Goal: Task Accomplishment & Management: Use online tool/utility

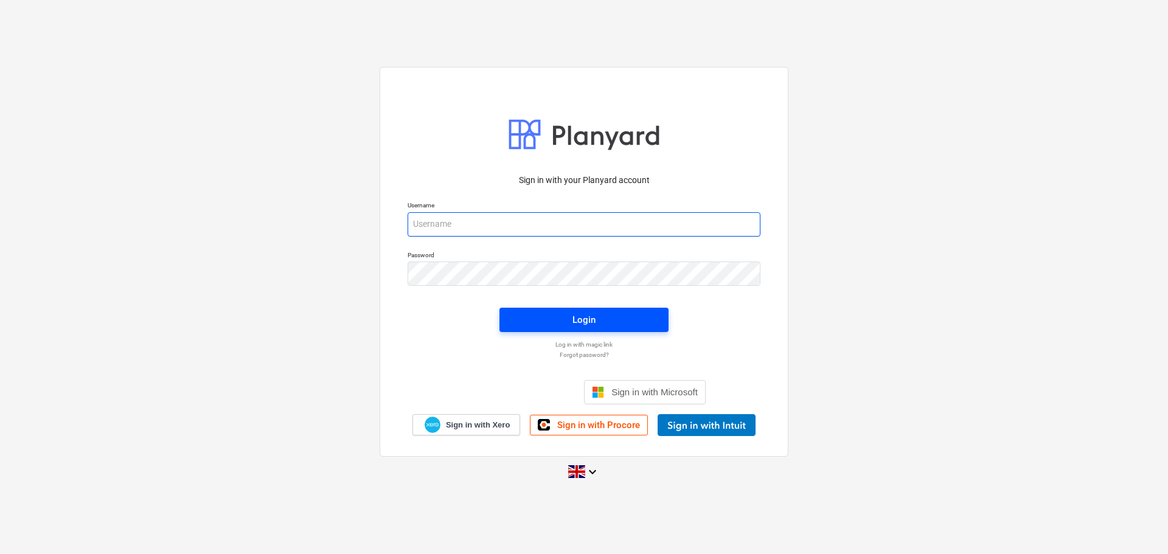
type input "sam@rosetta-group.co.uk"
click at [600, 316] on span "Login" at bounding box center [584, 320] width 140 height 16
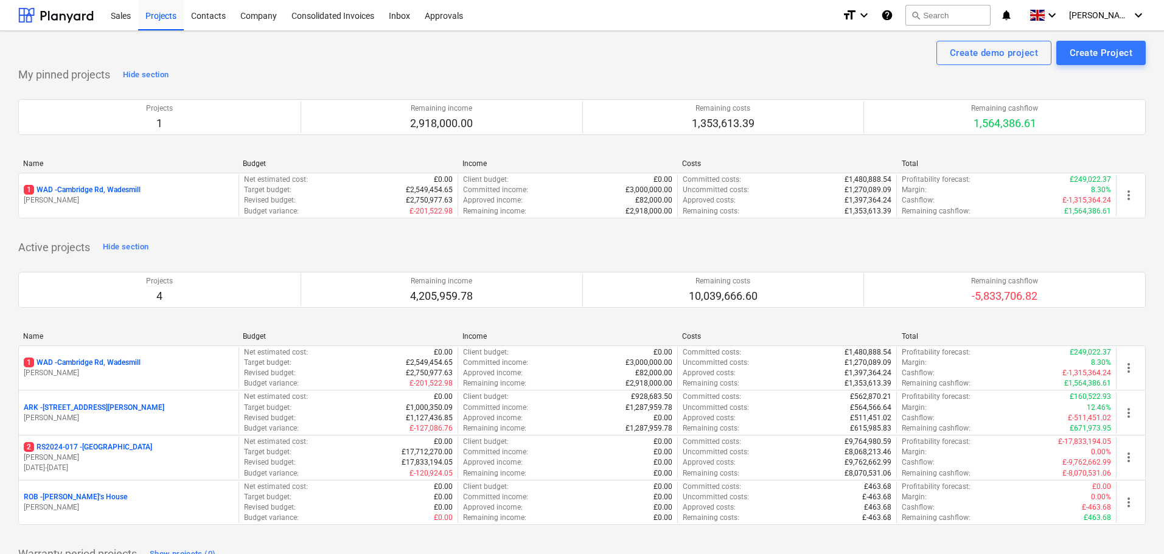
drag, startPoint x: 88, startPoint y: 189, endPoint x: 101, endPoint y: 189, distance: 13.4
click at [88, 189] on p "1 WAD - Cambridge Rd, Wadesmill" at bounding box center [82, 190] width 117 height 10
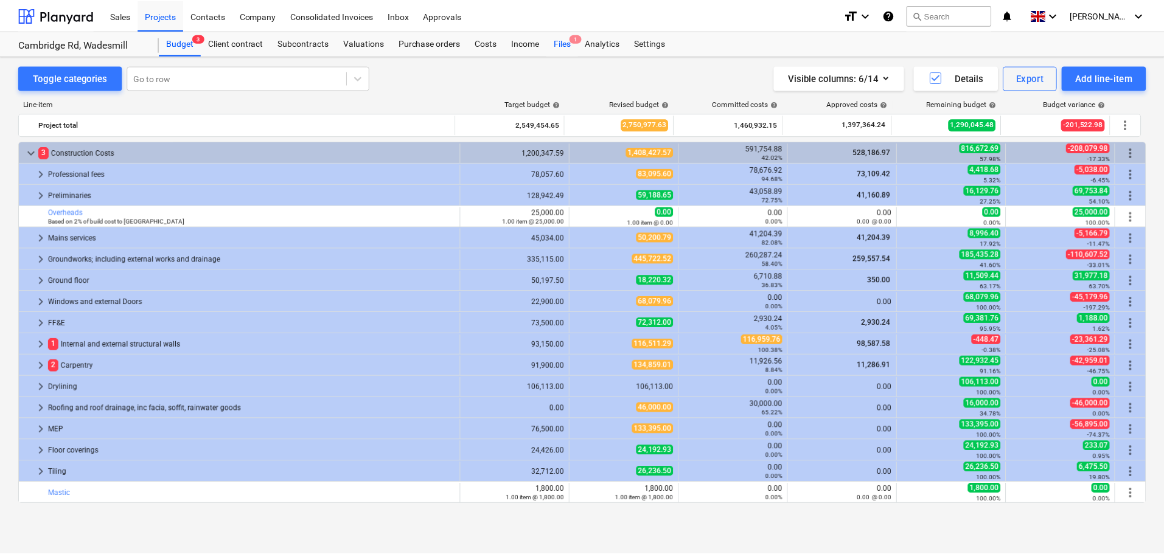
scroll to position [298, 0]
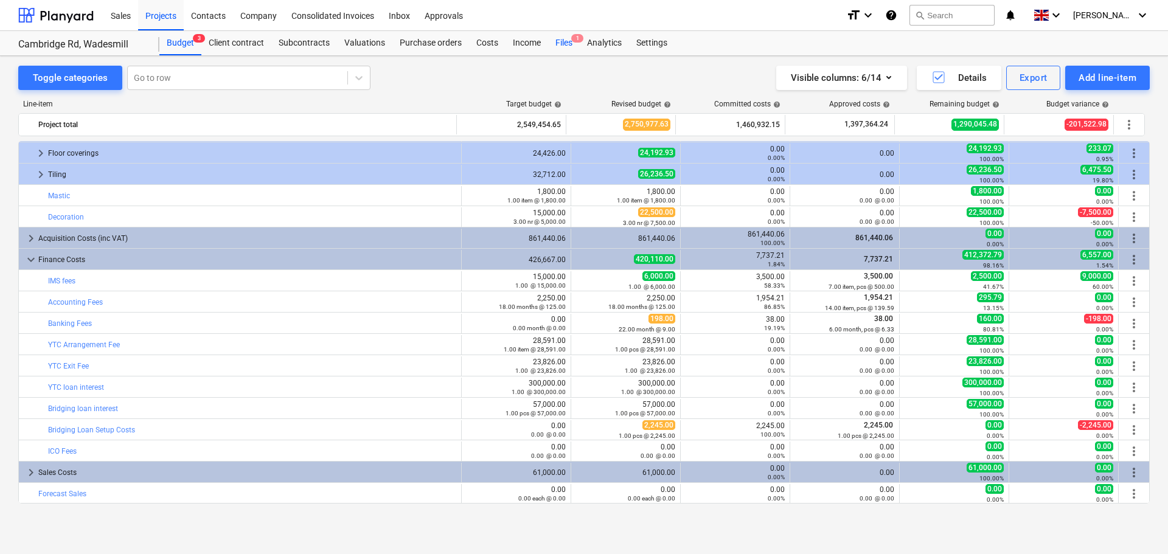
click at [570, 45] on div "Files 1" at bounding box center [564, 43] width 32 height 24
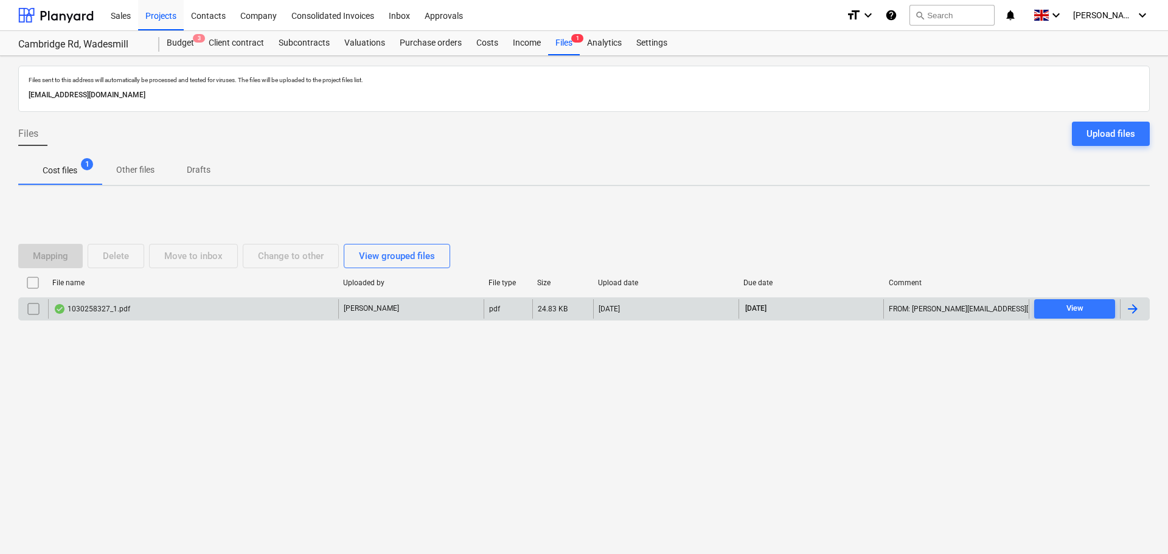
click at [94, 308] on div "1030258327_1.pdf" at bounding box center [92, 309] width 77 height 10
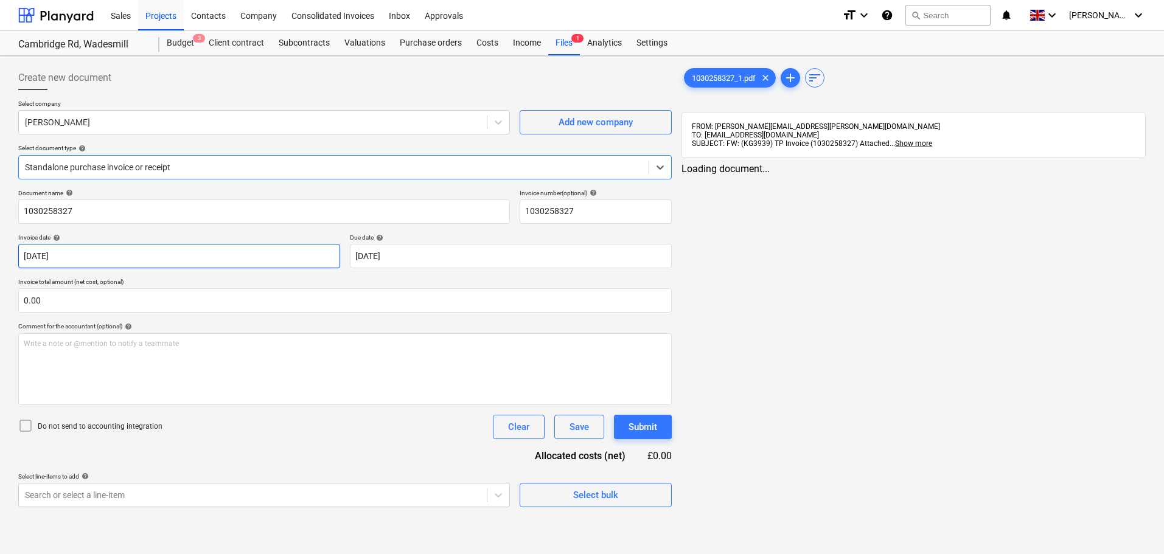
type input "1030258327"
type input "30 Sep 2025"
type input "31 Oct 2025"
click at [144, 167] on div at bounding box center [334, 167] width 618 height 12
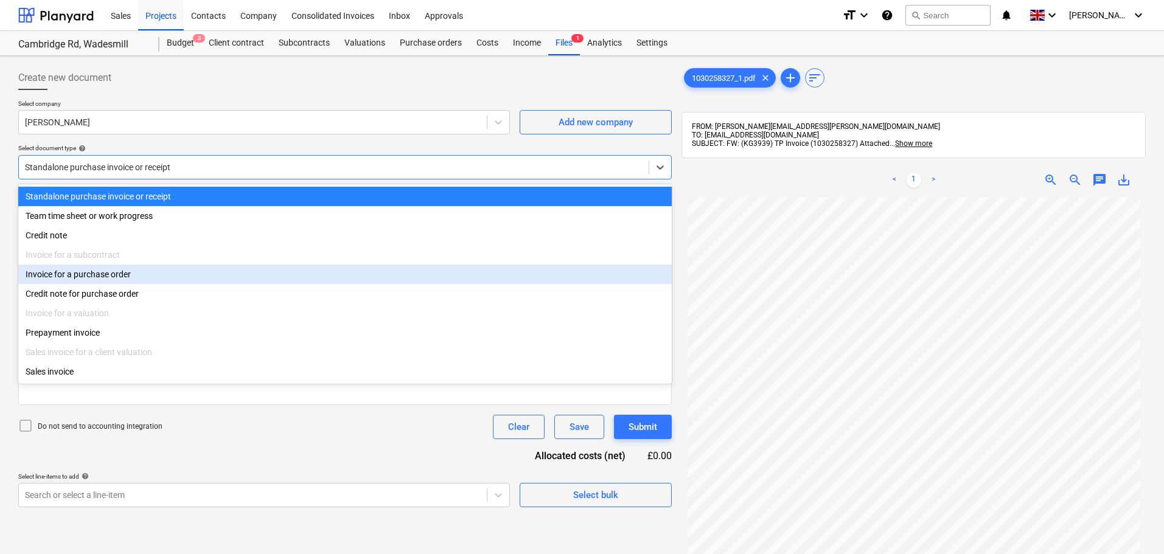
click at [102, 277] on div "Invoice for a purchase order" at bounding box center [345, 274] width 654 height 19
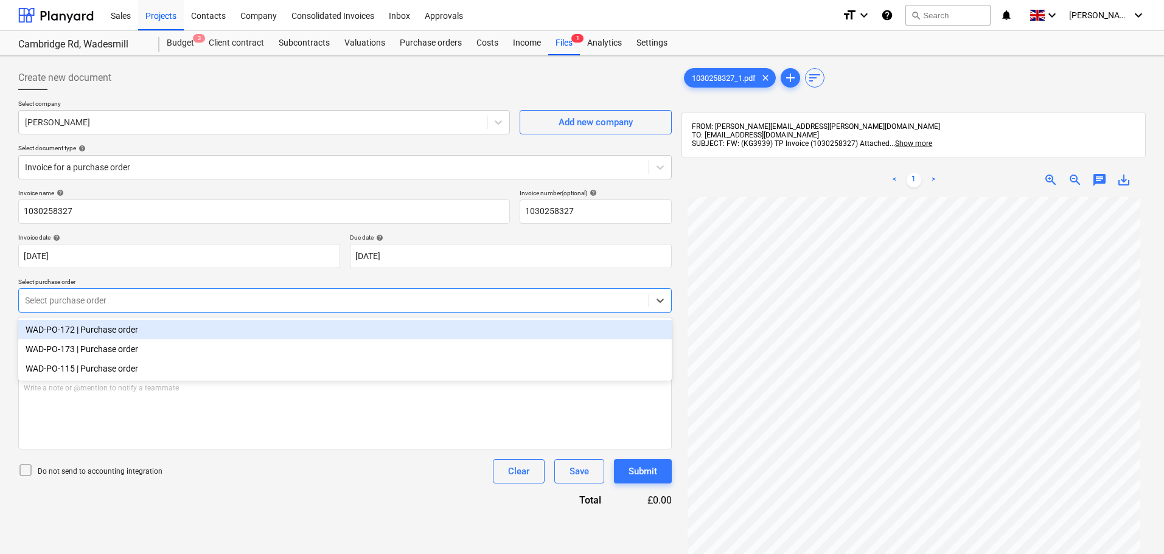
click at [133, 301] on div at bounding box center [334, 301] width 618 height 12
click at [184, 278] on p "Select purchase order" at bounding box center [345, 283] width 654 height 10
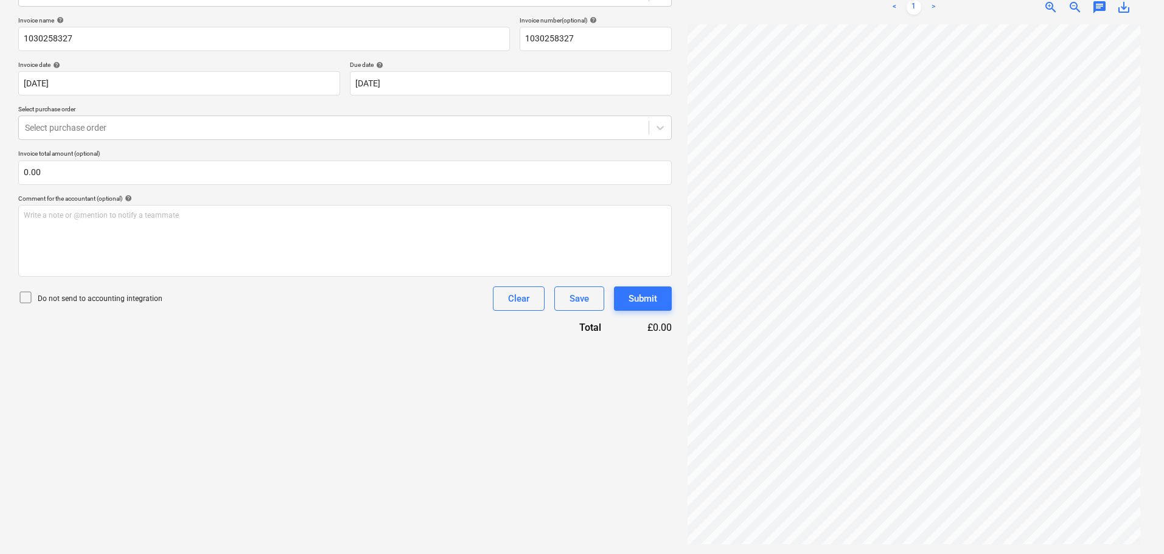
scroll to position [51, 0]
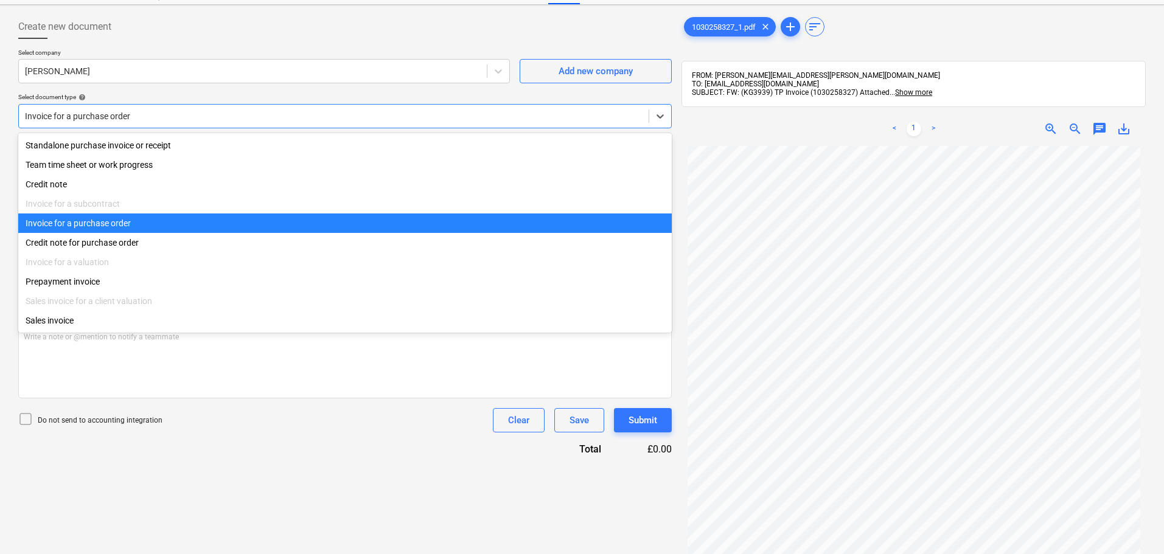
click at [144, 122] on div at bounding box center [334, 116] width 618 height 12
click at [110, 228] on div "Invoice for a purchase order" at bounding box center [345, 223] width 654 height 19
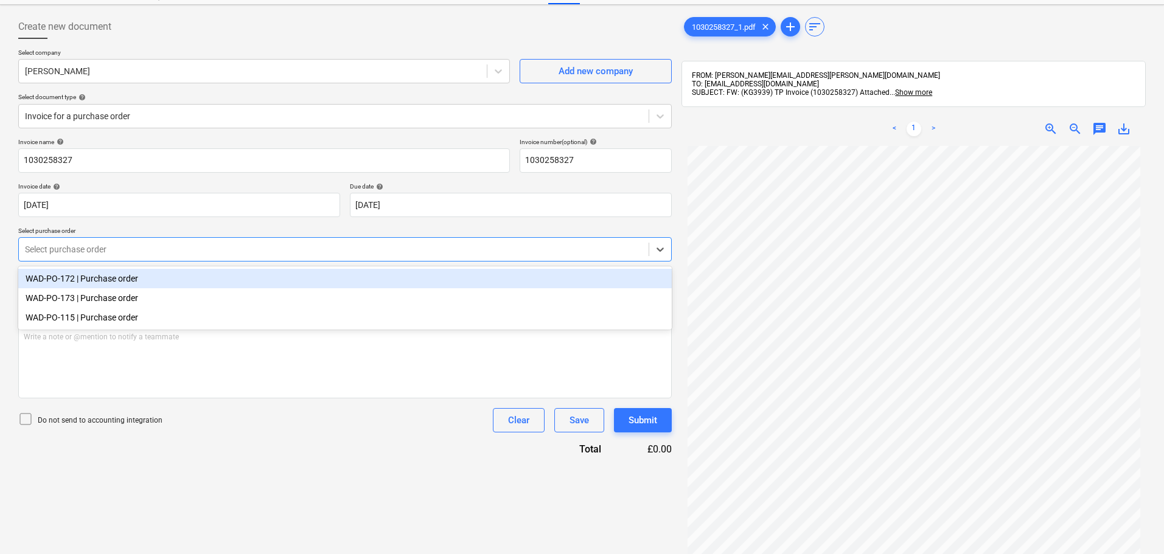
click at [89, 246] on div at bounding box center [334, 249] width 618 height 12
click at [110, 249] on div at bounding box center [334, 249] width 618 height 12
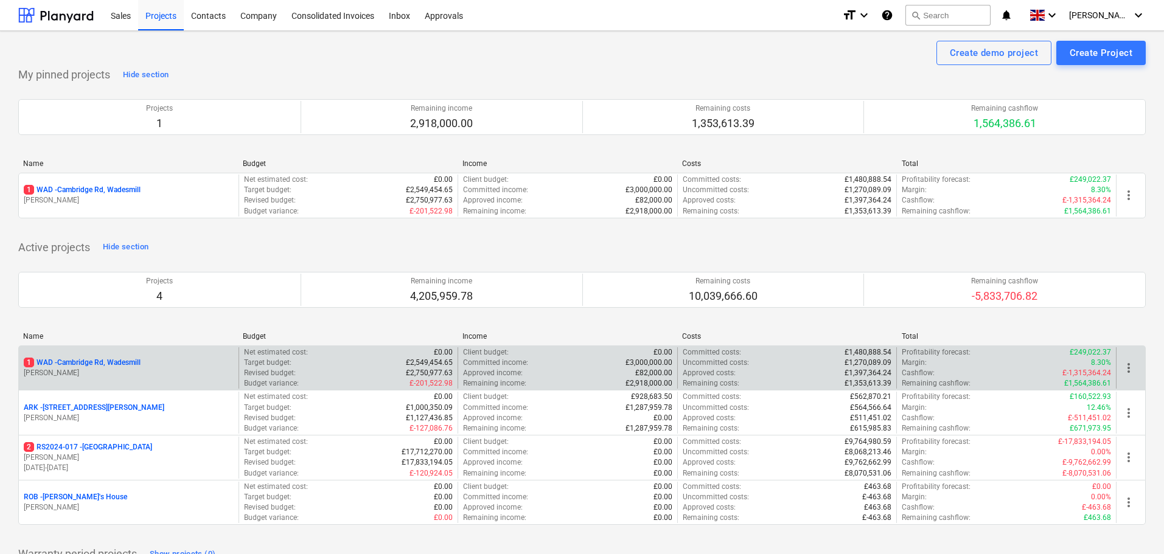
click at [99, 360] on p "1 WAD - Cambridge Rd, Wadesmill" at bounding box center [82, 363] width 117 height 10
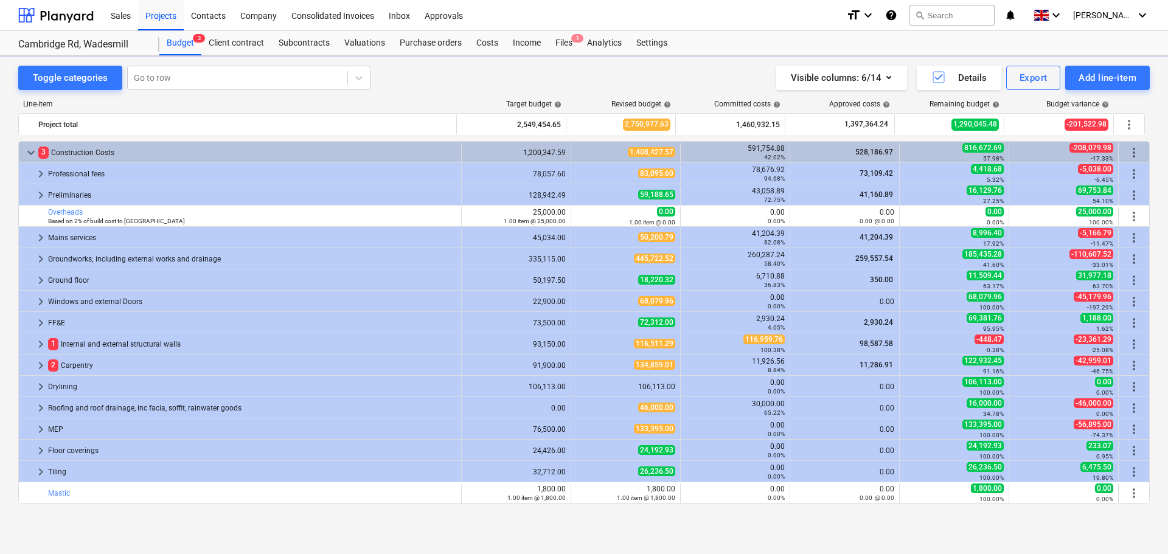
scroll to position [298, 0]
click at [417, 37] on div "Purchase orders" at bounding box center [430, 43] width 77 height 24
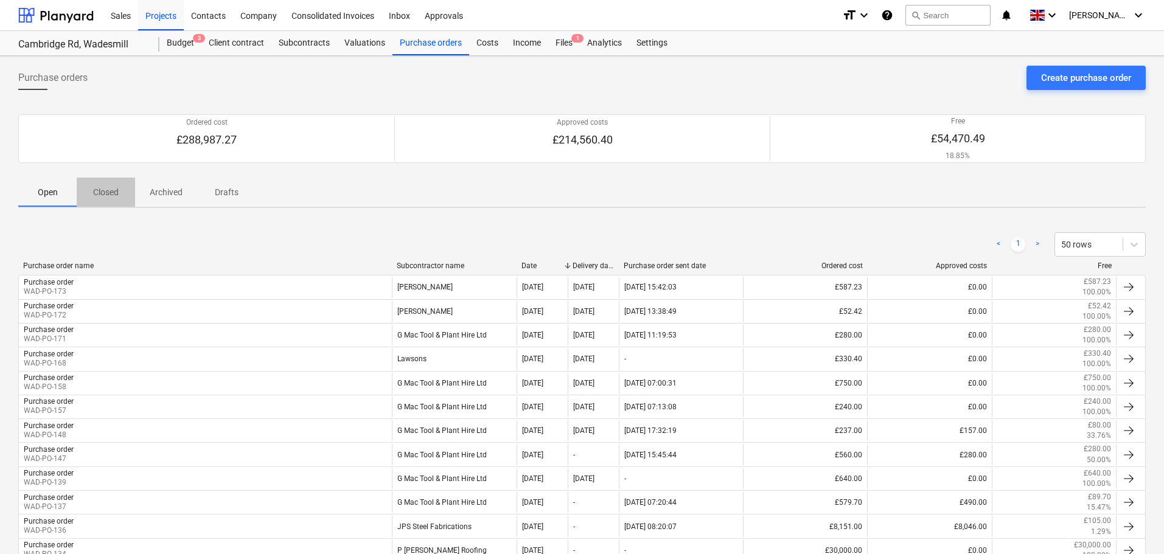
click at [102, 190] on p "Closed" at bounding box center [105, 192] width 29 height 13
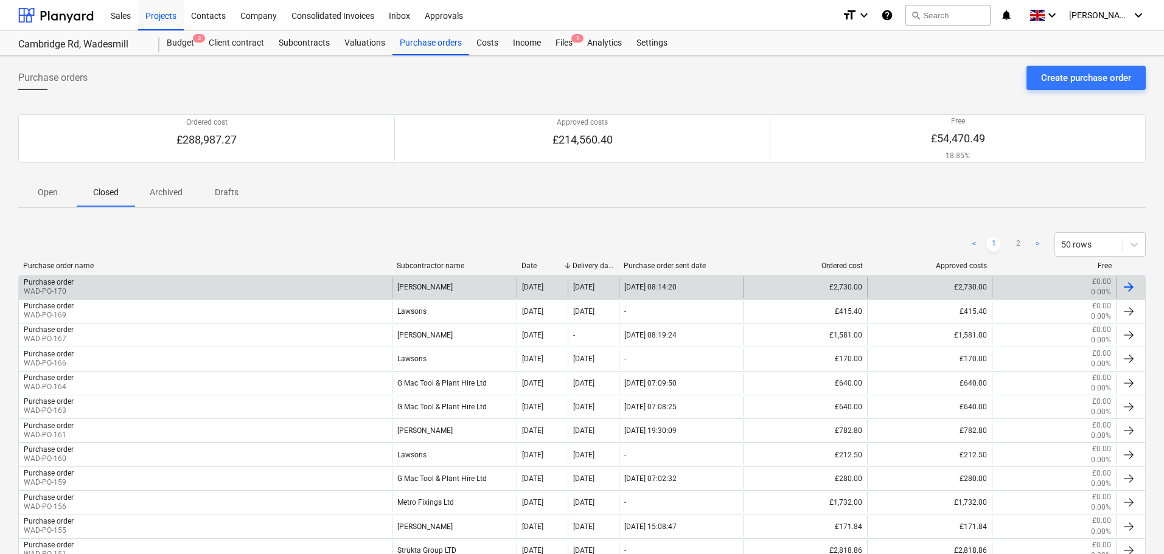
click at [84, 285] on div "Purchase order WAD-PO-170" at bounding box center [205, 287] width 373 height 21
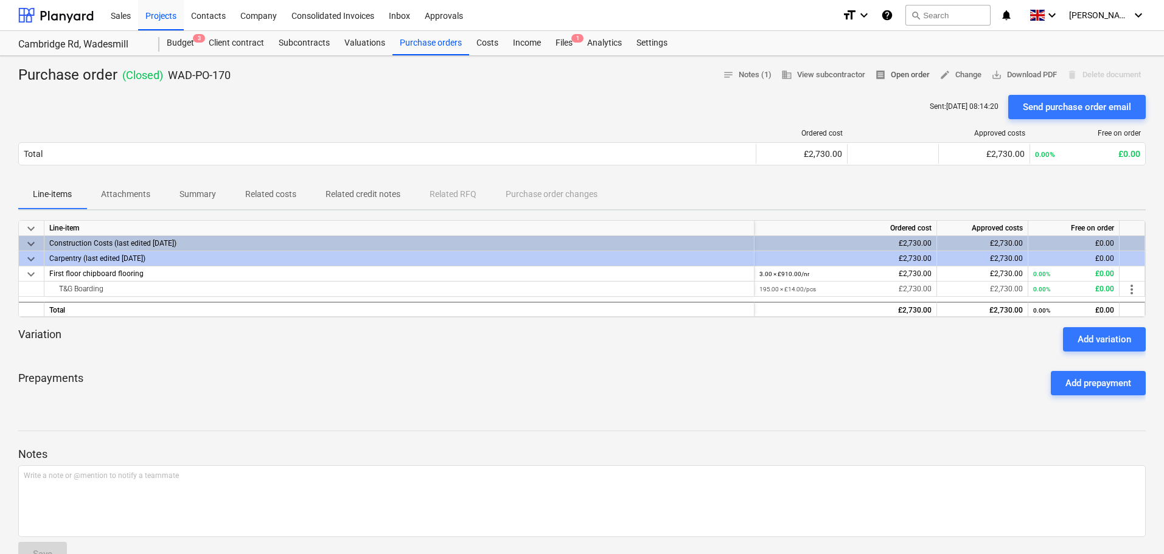
click at [898, 72] on span "receipt Open order" at bounding box center [902, 75] width 55 height 14
click at [169, 16] on div "Projects" at bounding box center [161, 14] width 46 height 31
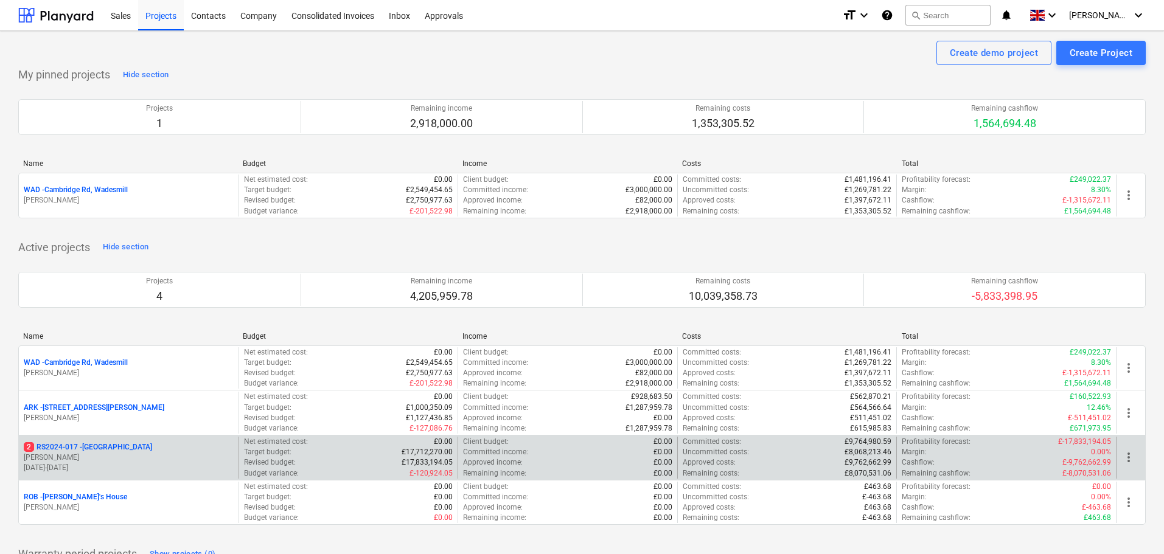
click at [80, 446] on p "2 RS2024-017 - Lancaster Gate" at bounding box center [88, 447] width 128 height 10
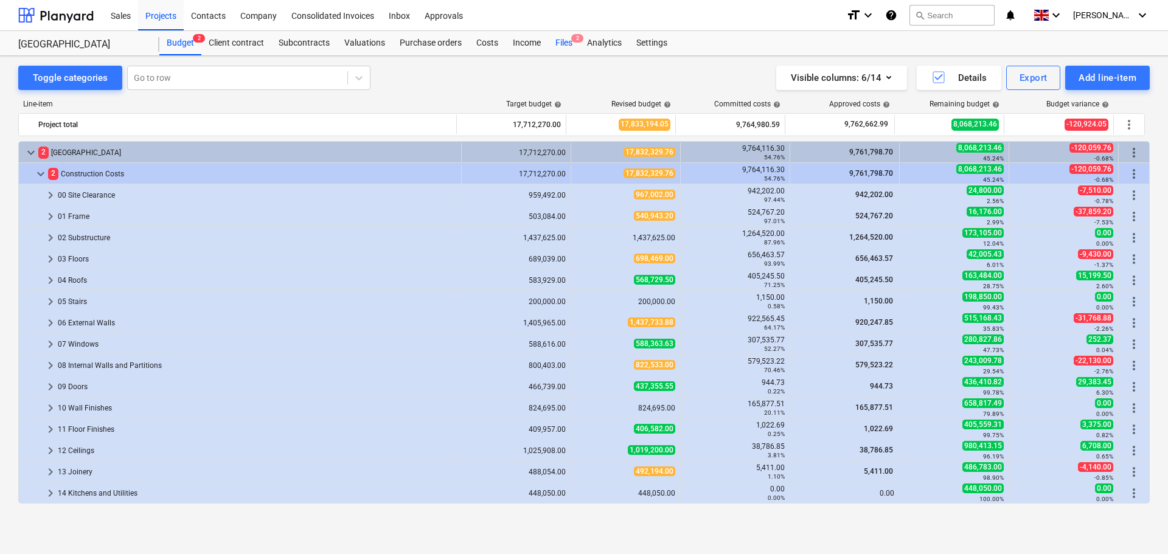
click at [567, 40] on div "Files 2" at bounding box center [564, 43] width 32 height 24
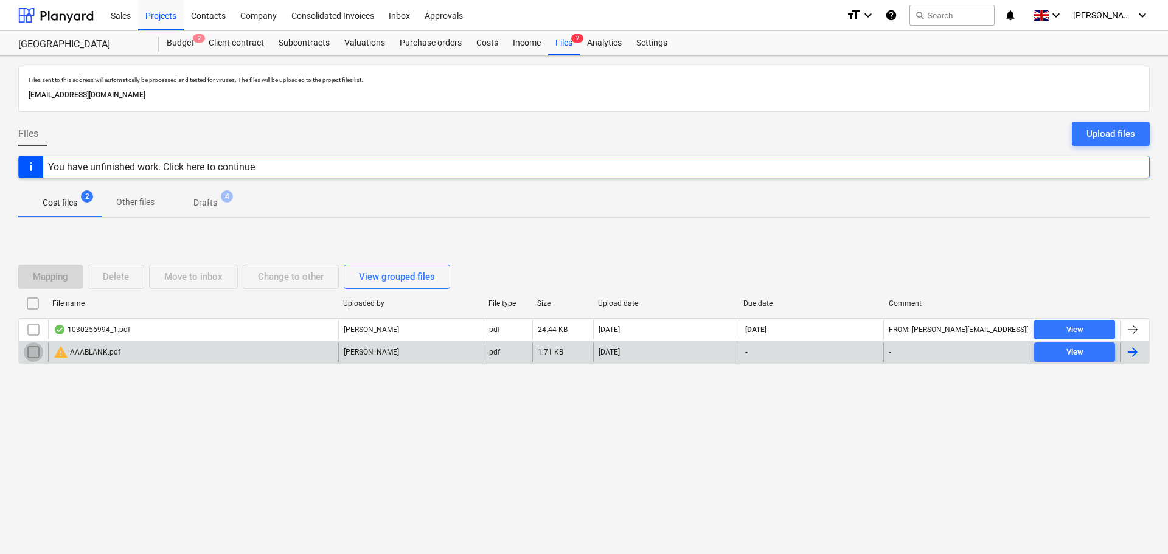
click at [33, 350] on input "checkbox" at bounding box center [33, 352] width 19 height 19
click at [120, 269] on div "Delete" at bounding box center [116, 277] width 26 height 16
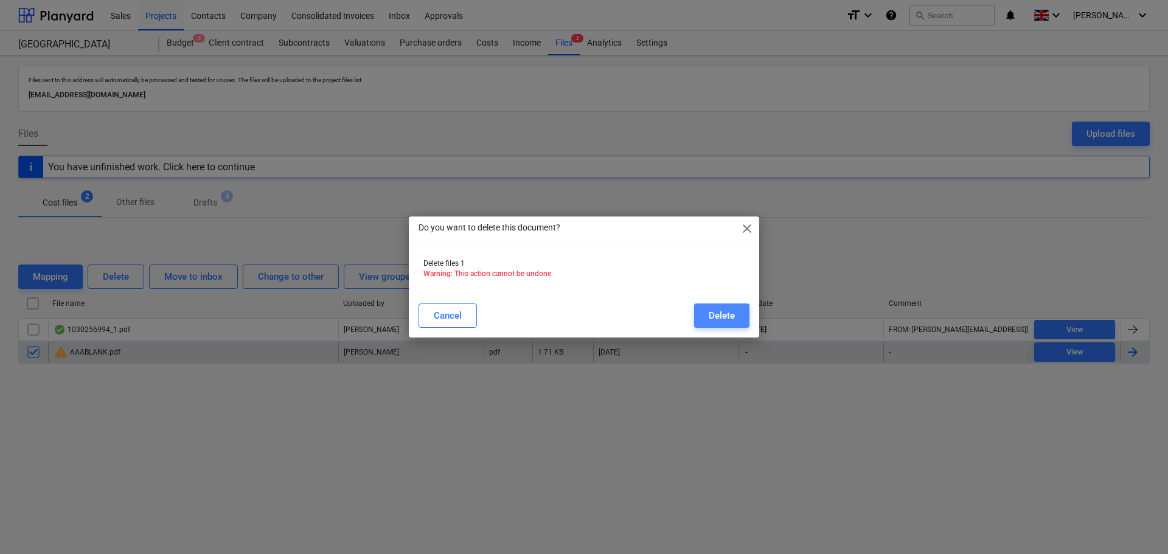
click at [725, 310] on div "Delete" at bounding box center [722, 316] width 26 height 16
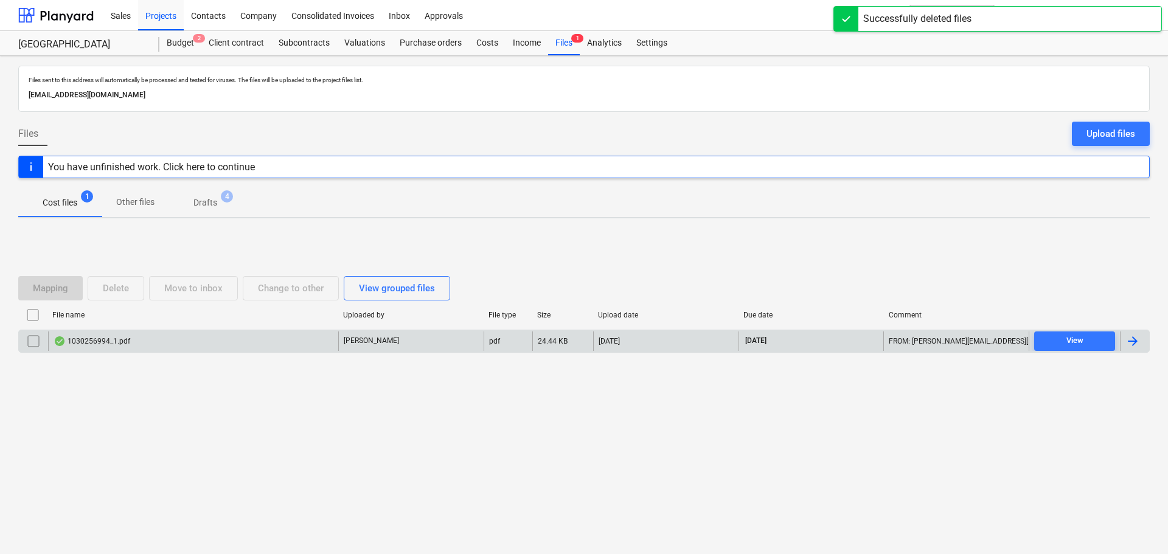
click at [119, 335] on div "1030256994_1.pdf" at bounding box center [193, 341] width 290 height 19
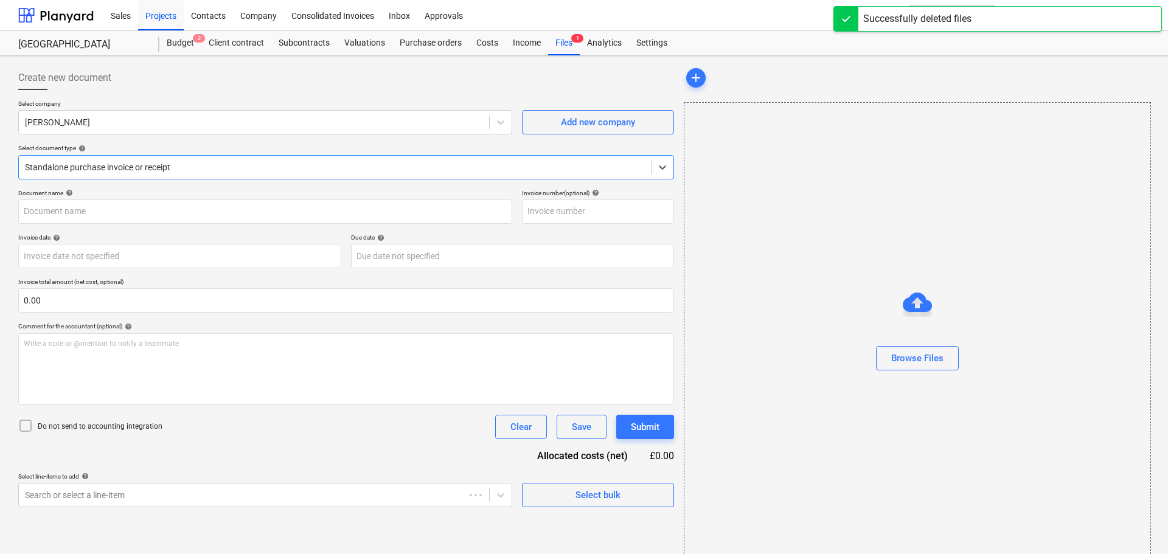
type input "1030256994"
type input "26 Sep 2025"
type input "31 Oct 2025"
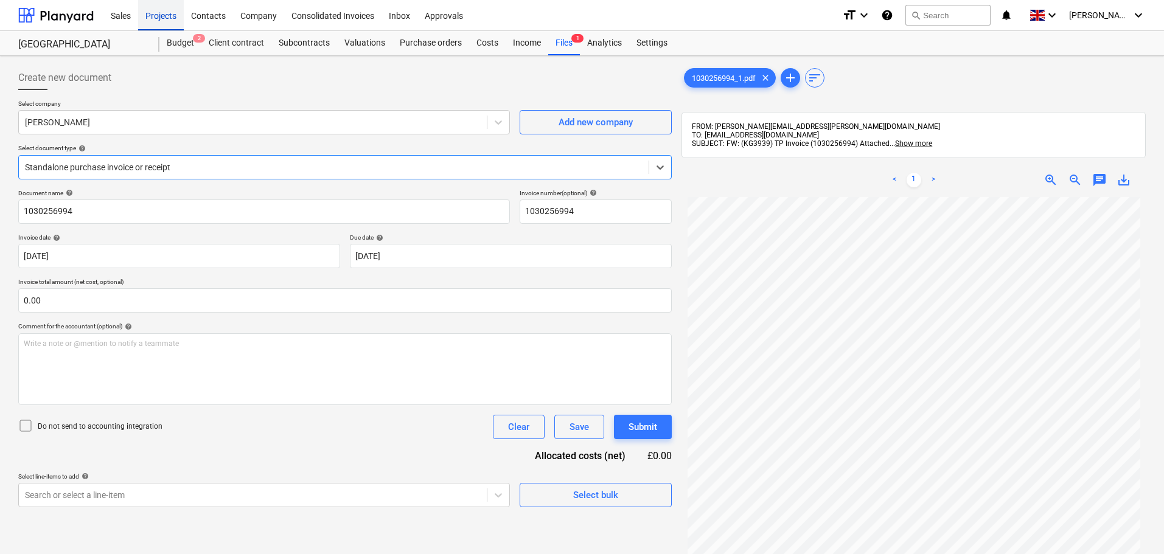
click at [164, 16] on div "Projects" at bounding box center [161, 14] width 46 height 31
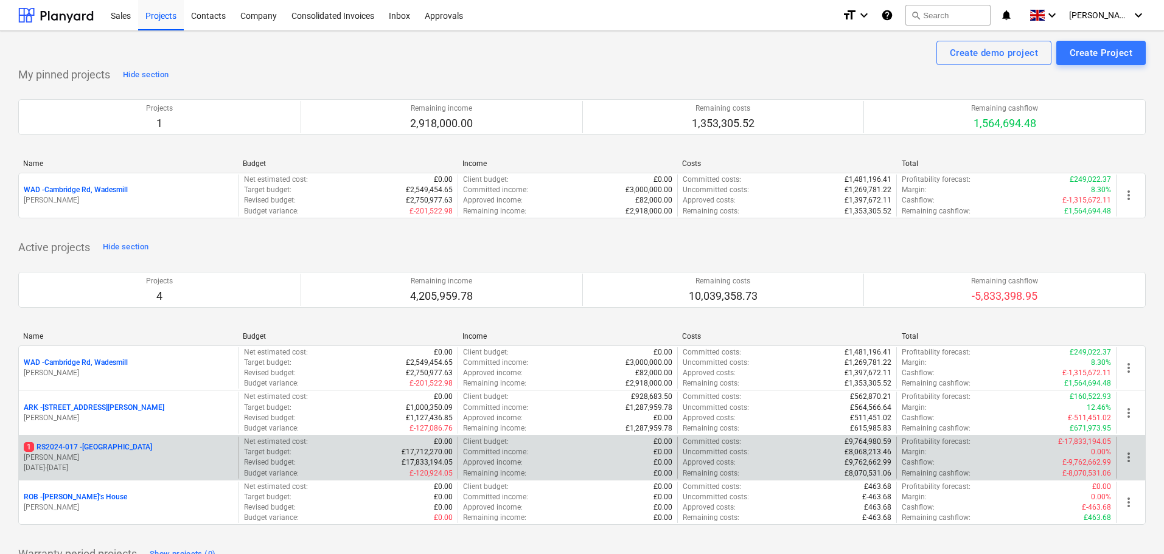
click at [99, 446] on p "1 RS2024-017 - Lancaster Gate" at bounding box center [88, 447] width 128 height 10
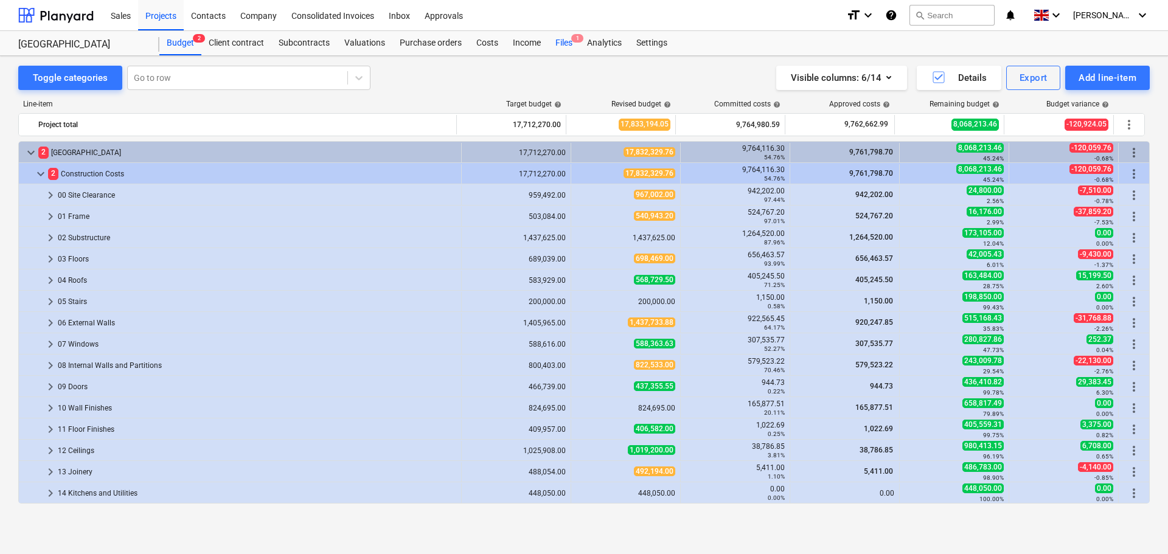
click at [559, 40] on div "Files 1" at bounding box center [564, 43] width 32 height 24
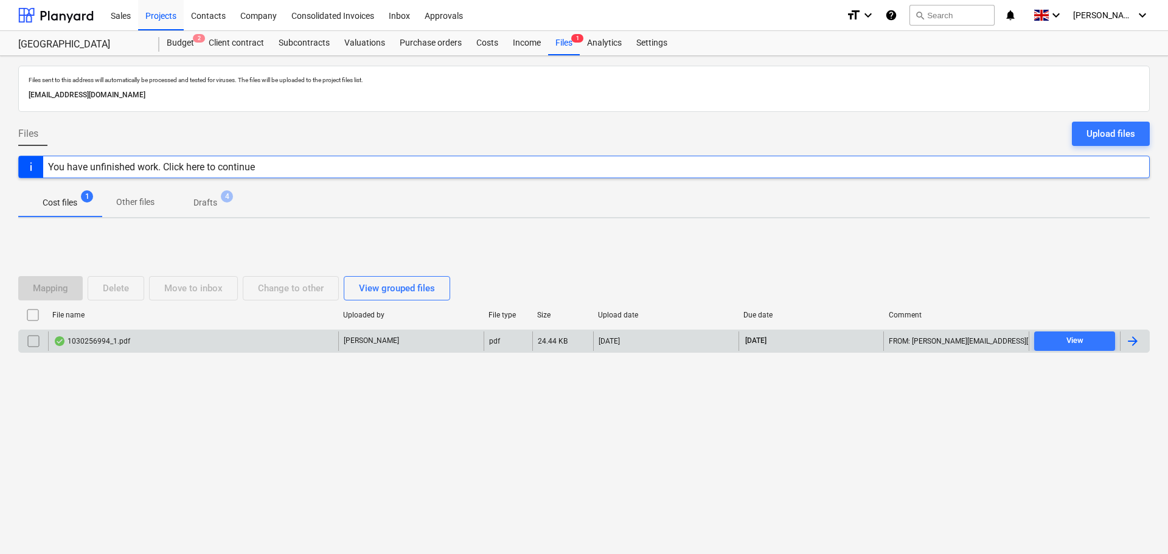
click at [128, 344] on div "1030256994_1.pdf" at bounding box center [92, 342] width 77 height 10
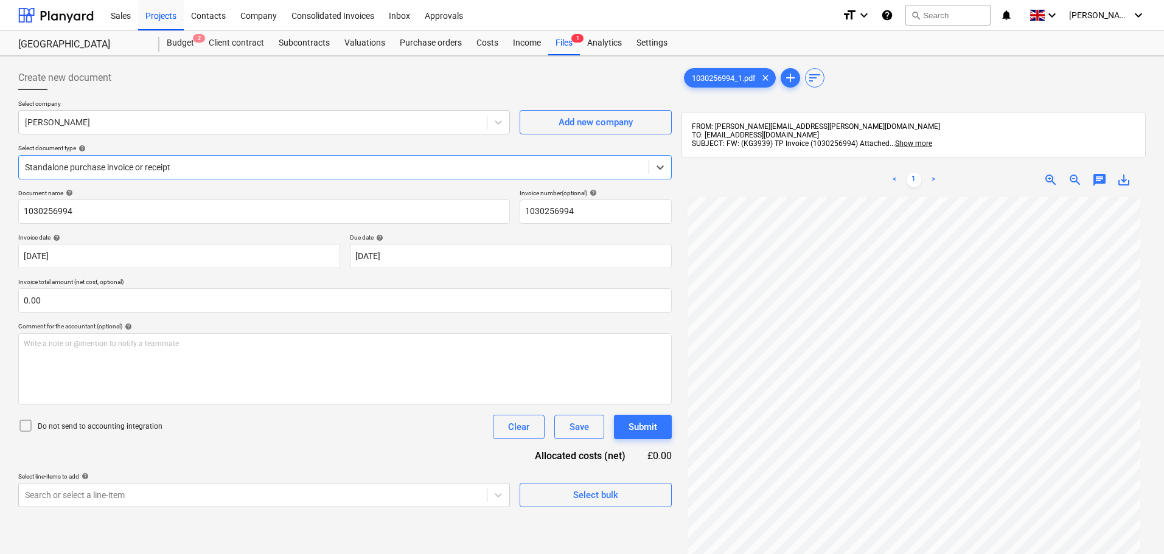
click at [128, 170] on div at bounding box center [334, 167] width 618 height 12
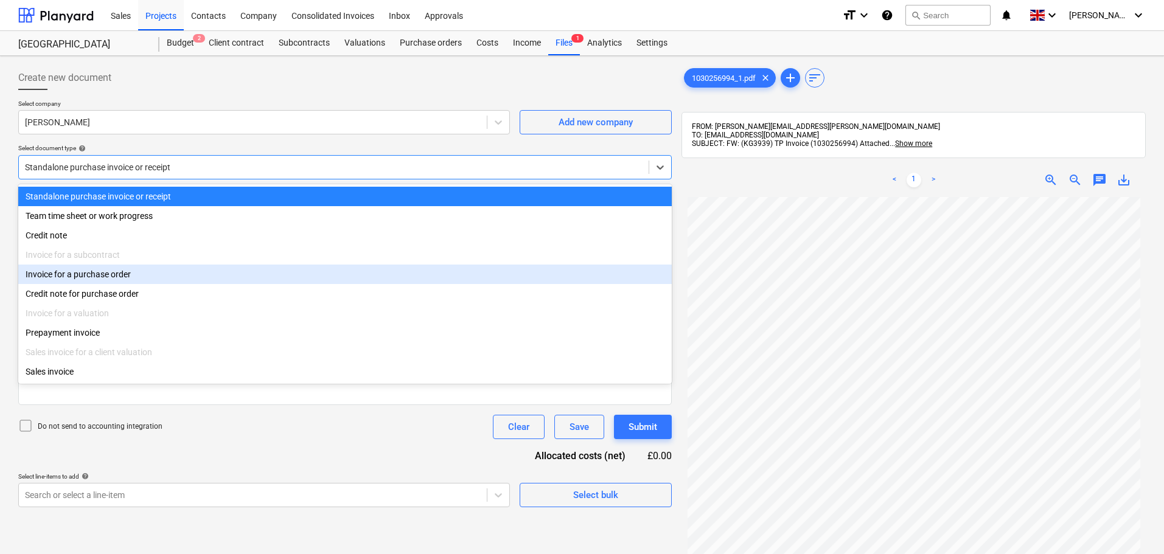
click at [98, 272] on div "Invoice for a purchase order" at bounding box center [345, 274] width 654 height 19
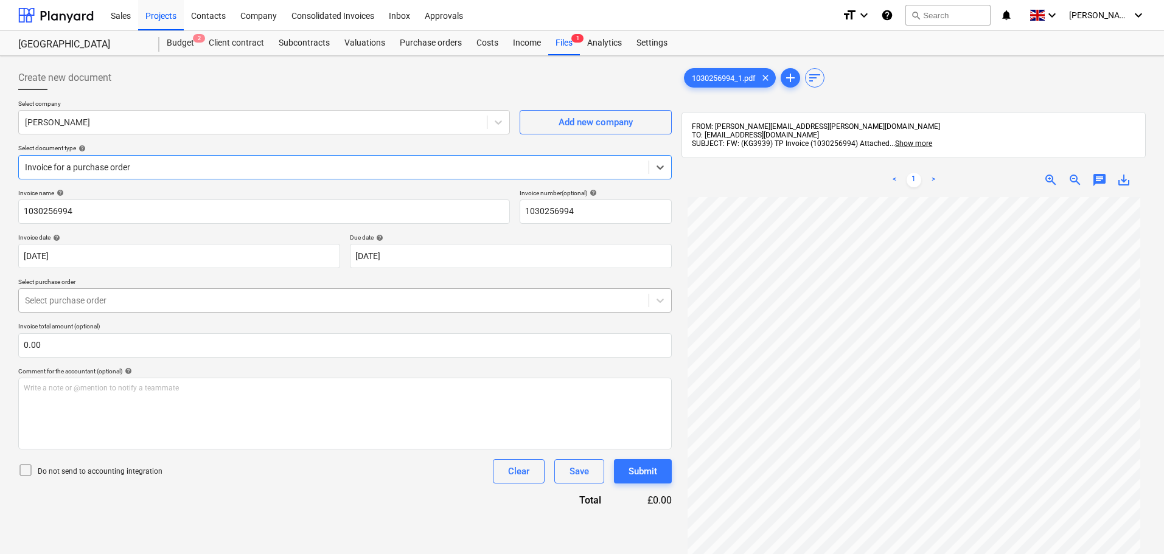
click at [74, 299] on div at bounding box center [334, 301] width 618 height 12
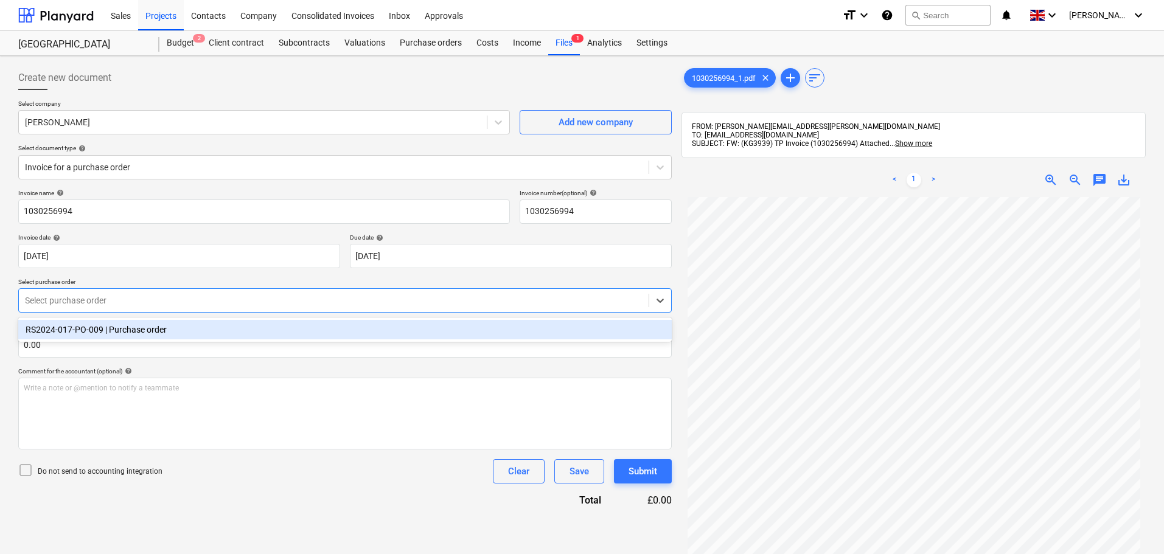
click at [92, 329] on div "RS2024-017-PO-009 | Purchase order" at bounding box center [345, 329] width 654 height 19
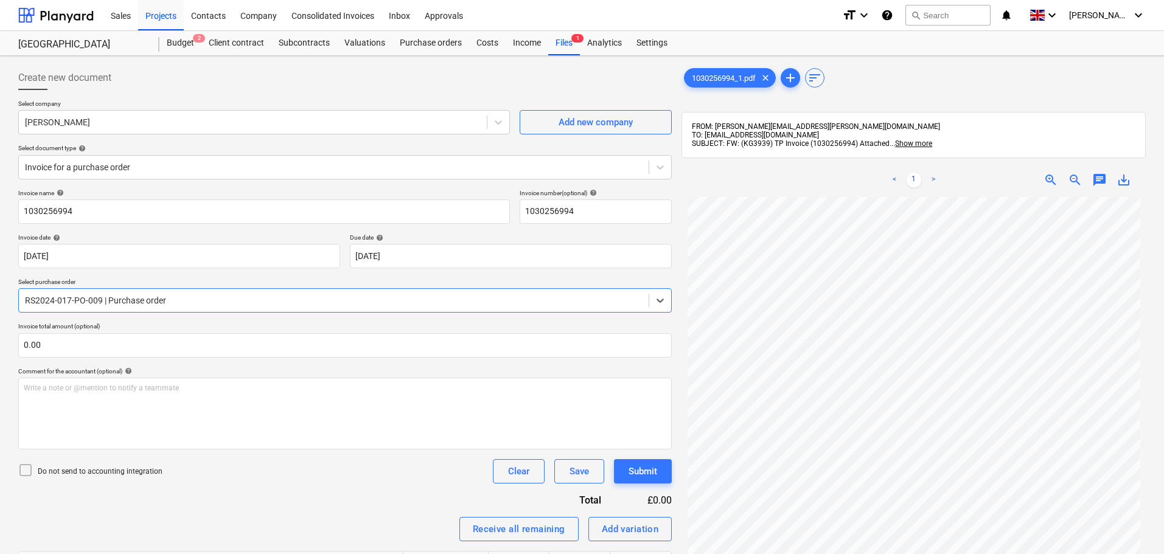
scroll to position [61, 0]
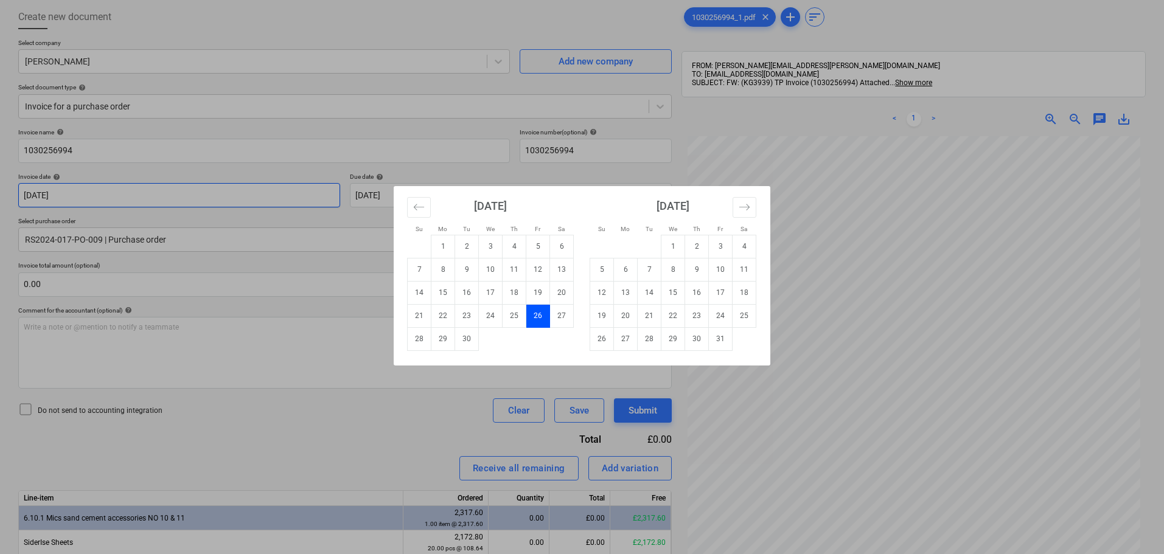
click at [176, 198] on body "Sales Projects Contacts Company Consolidated Invoices Inbox Approvals format_si…" at bounding box center [582, 216] width 1164 height 554
click at [469, 343] on td "30" at bounding box center [467, 338] width 24 height 23
type input "30 Sep 2025"
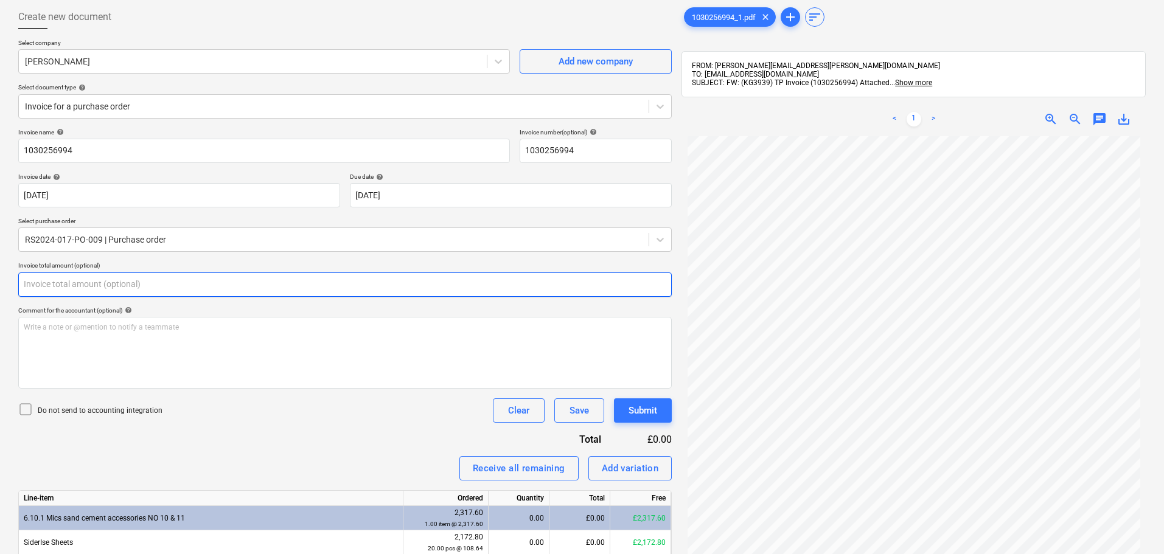
click at [138, 287] on input "text" at bounding box center [345, 285] width 654 height 24
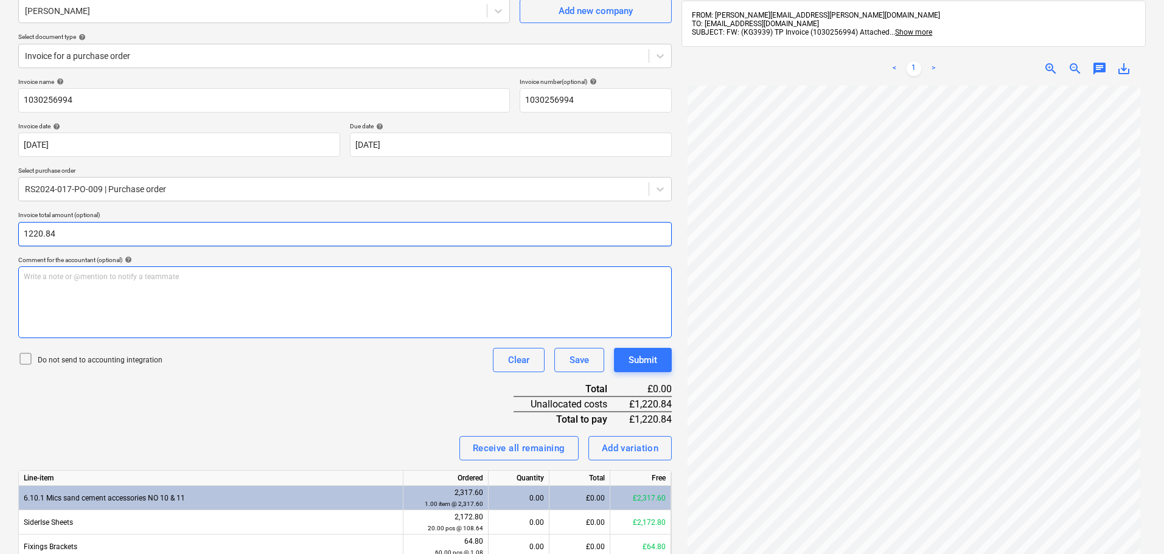
scroll to position [190, 0]
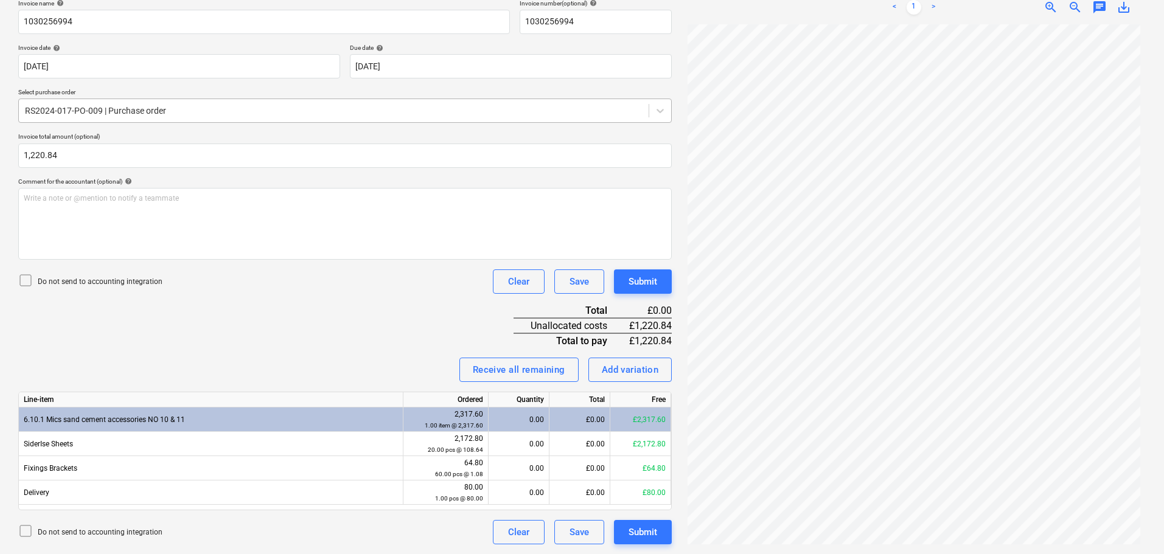
type input "1,220.84"
click at [252, 108] on div at bounding box center [334, 111] width 618 height 12
click at [205, 113] on div at bounding box center [334, 111] width 618 height 12
click at [630, 371] on div "Add variation" at bounding box center [630, 370] width 57 height 16
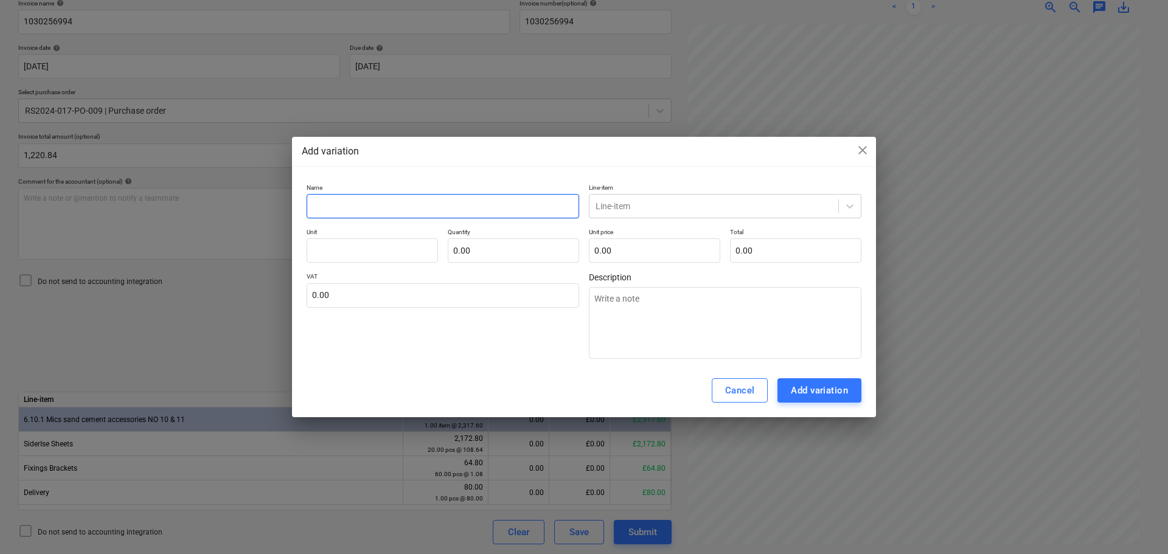
click at [363, 200] on input "text" at bounding box center [443, 206] width 273 height 24
type input "C"
type textarea "x"
type input "Ca"
type textarea "x"
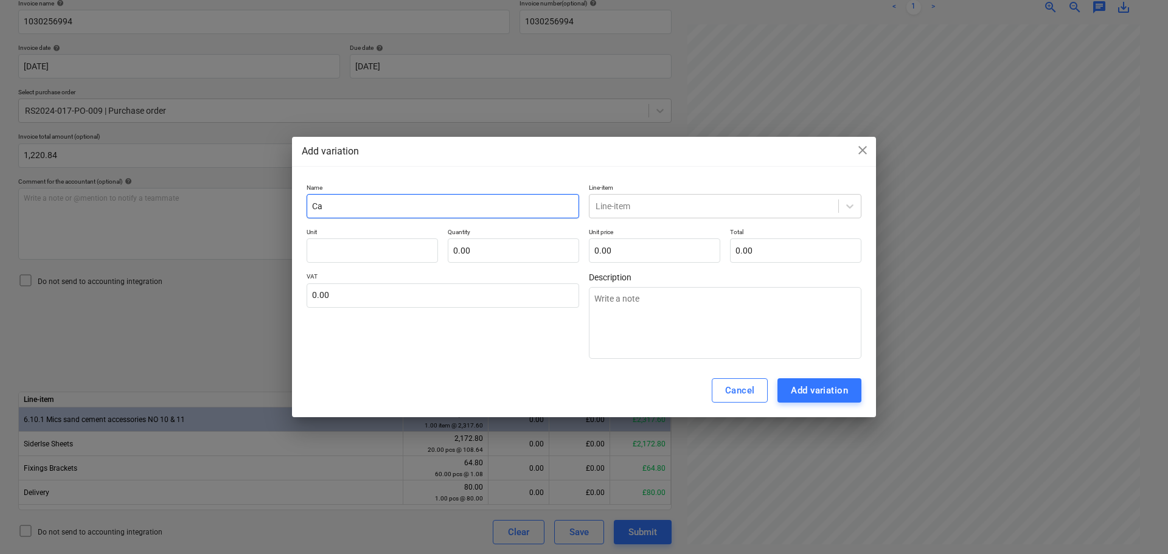
type input "Cav"
type textarea "x"
type input "Cavi"
type textarea "x"
type input "Cavit"
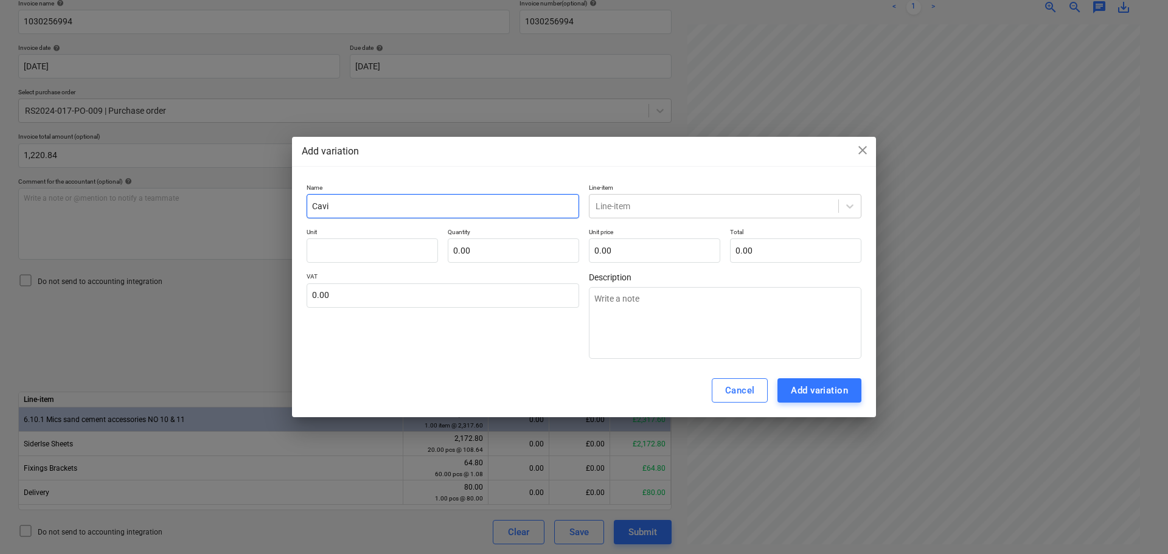
type textarea "x"
type input "Cavity"
type textarea "x"
type input "Cavity"
type textarea "x"
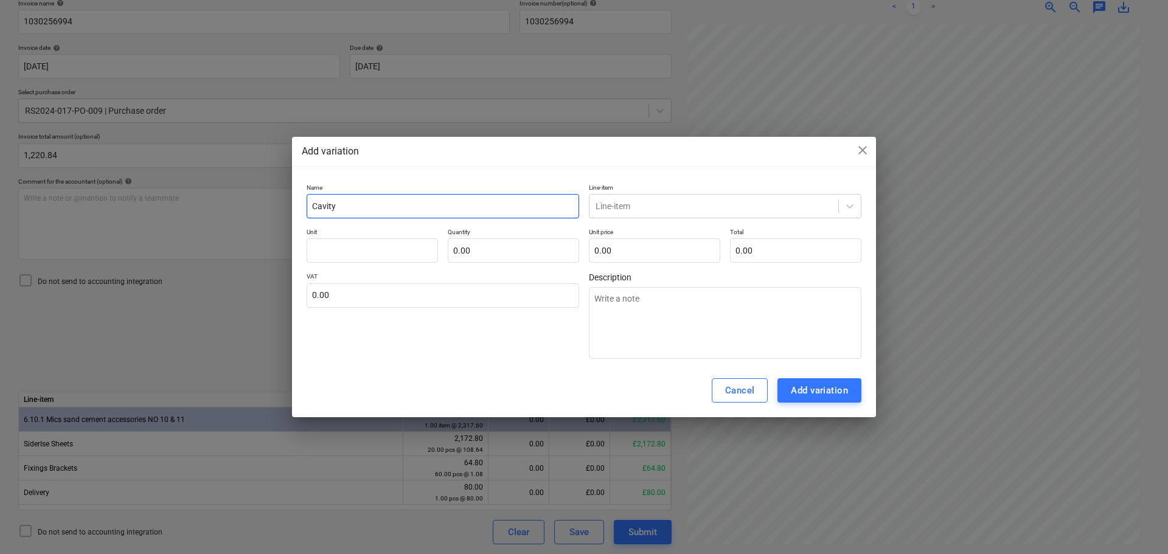
type input "Cavity s"
type textarea "x"
type input "Cavity sl"
type textarea "x"
type input "Cavity sla"
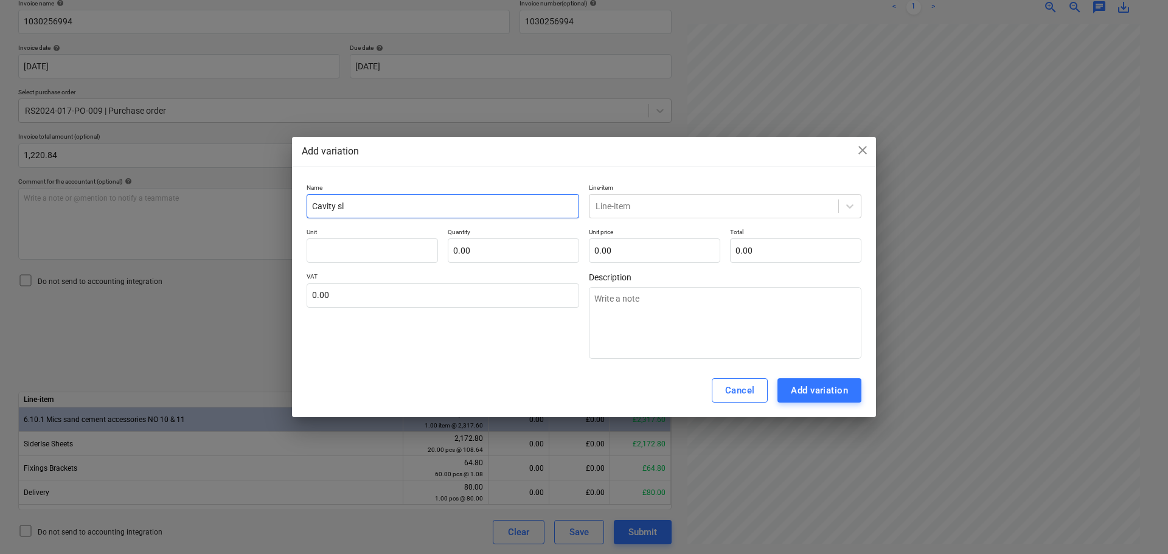
type textarea "x"
type input "Cavity slab"
type textarea "x"
type input "Cavity slabs"
type textarea "x"
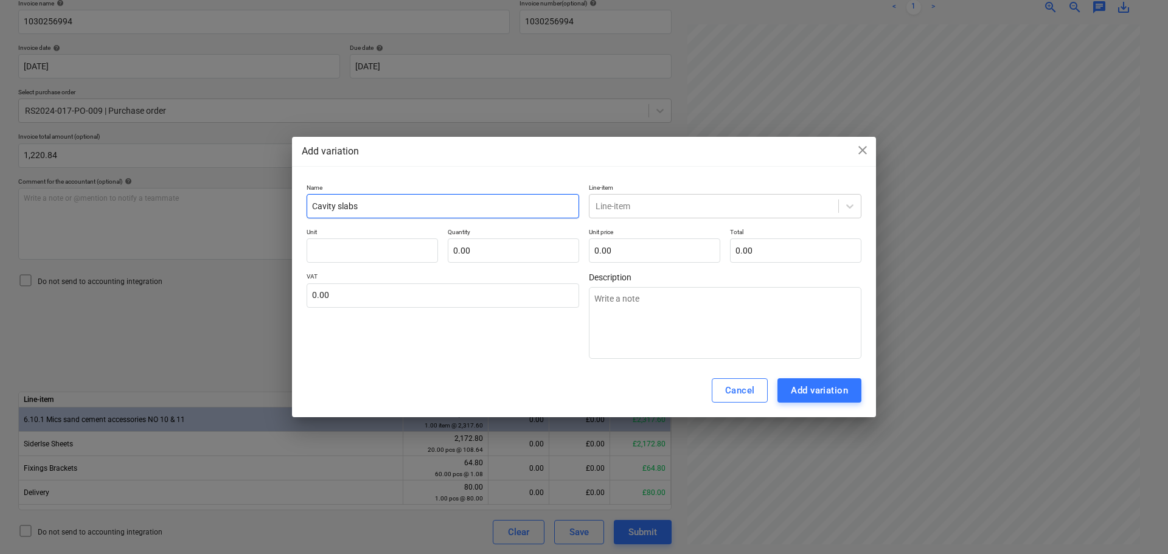
type input "Cavity slabs"
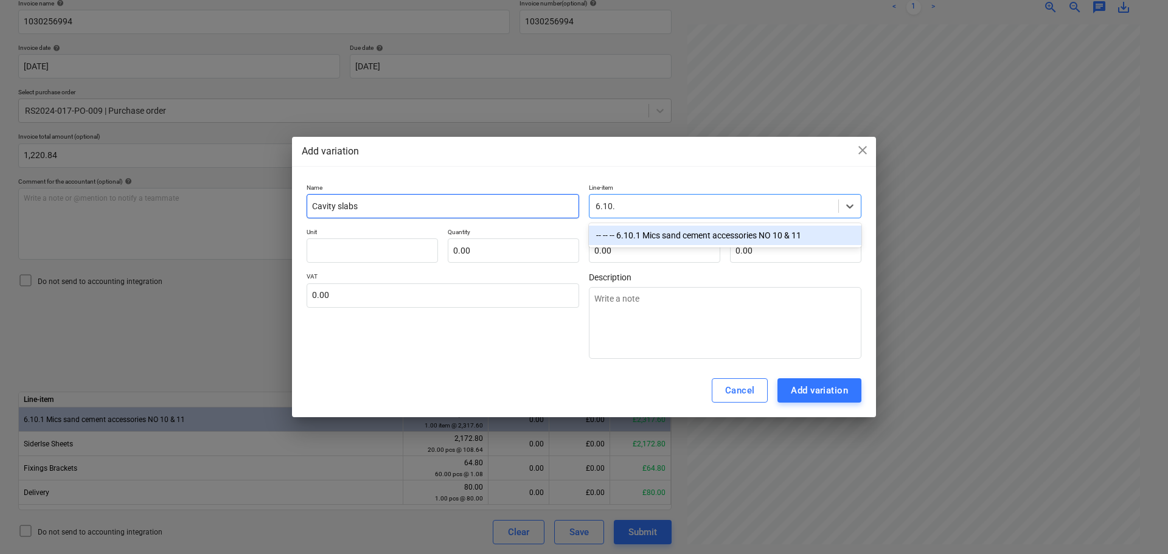
type input "6.10.1"
type textarea "x"
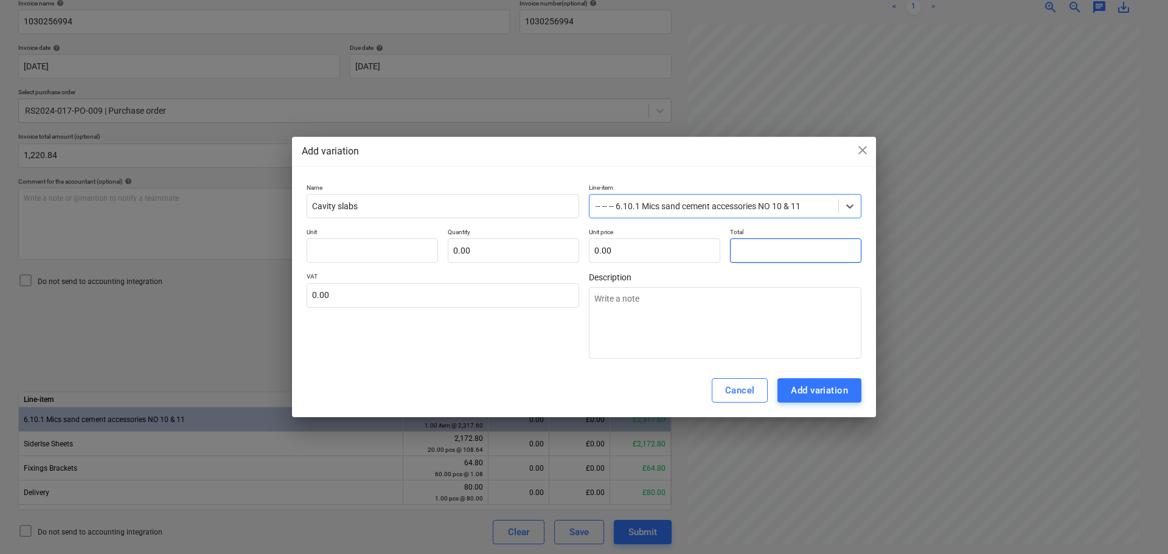
click at [744, 241] on input "text" at bounding box center [795, 251] width 131 height 24
type input "pcs"
type input "1"
type textarea "x"
type input "1.00"
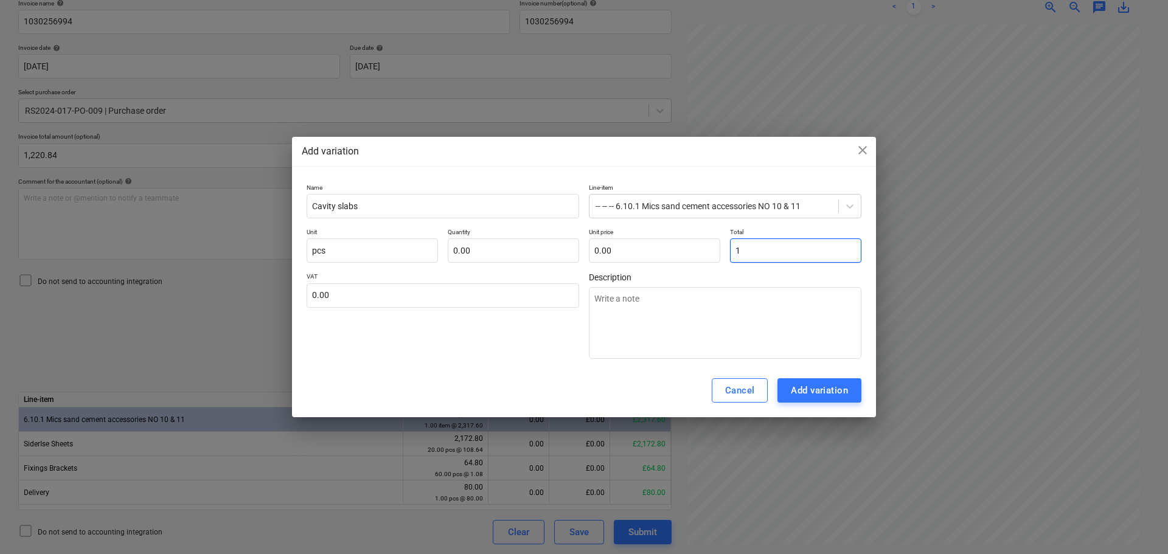
type input "1.00"
type input "12"
type textarea "x"
type input "12.00"
type input "122"
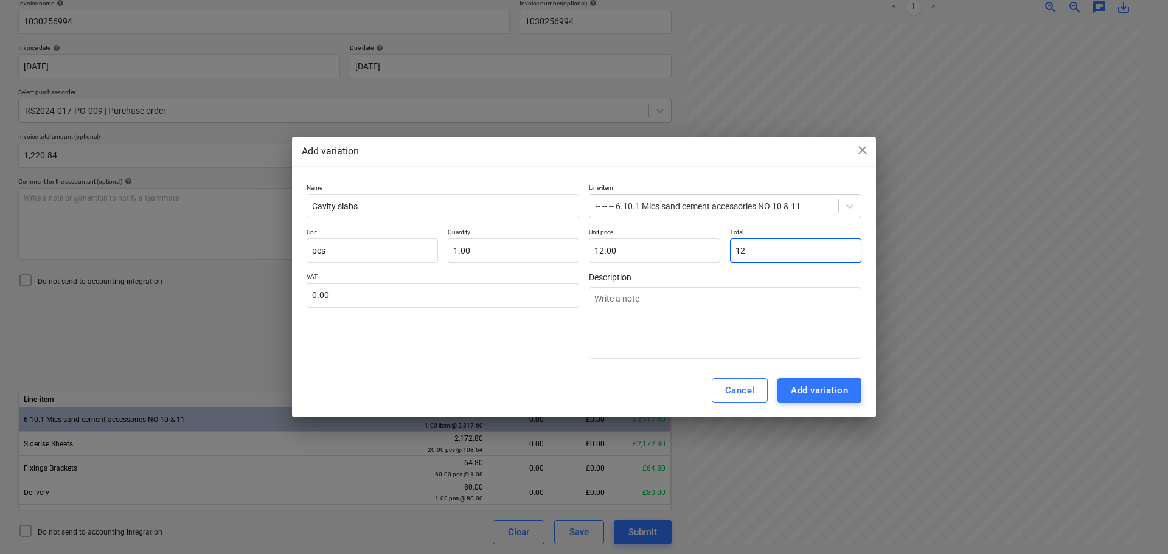
type textarea "x"
type input "122.00"
type input "1220"
type textarea "x"
type input "1,220.00"
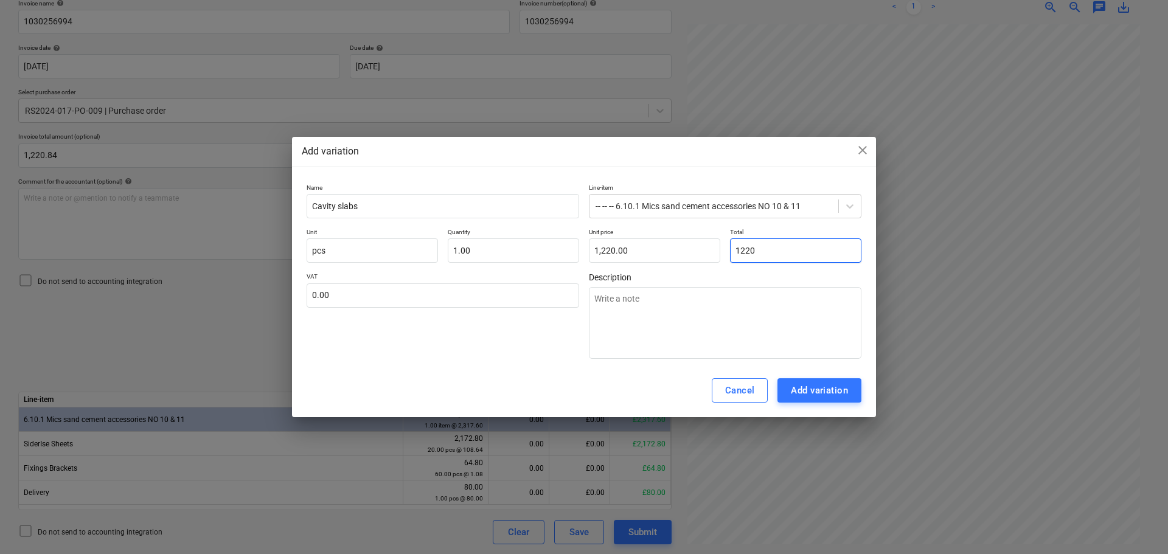
type input "1220."
type textarea "x"
type input "1220.8"
type textarea "x"
type input "1,220.80"
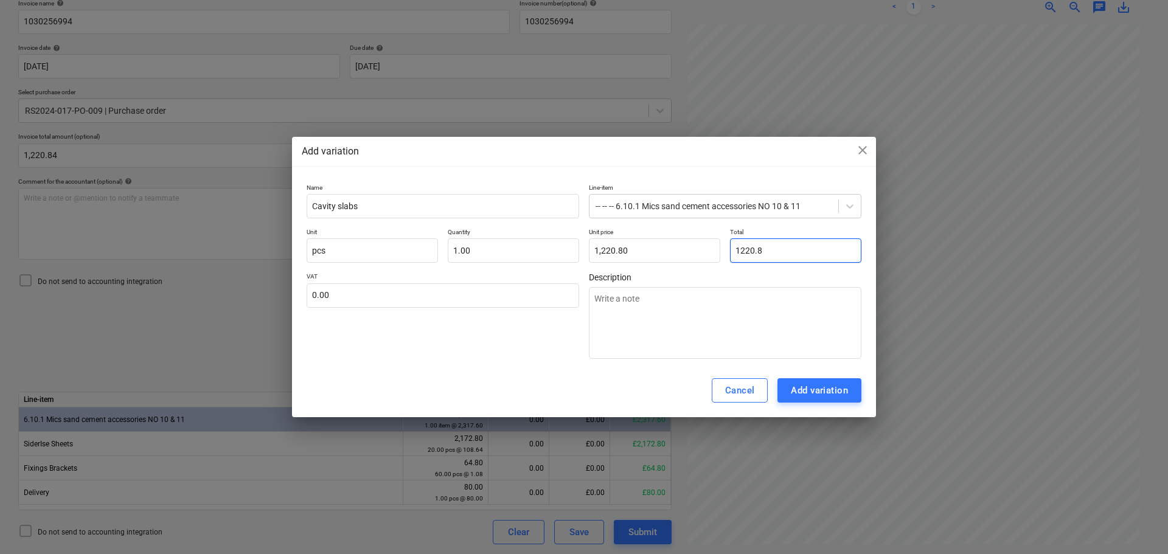
type input "1220.84"
type textarea "x"
type input "1,220.84"
click at [806, 391] on div "Add variation" at bounding box center [819, 391] width 57 height 16
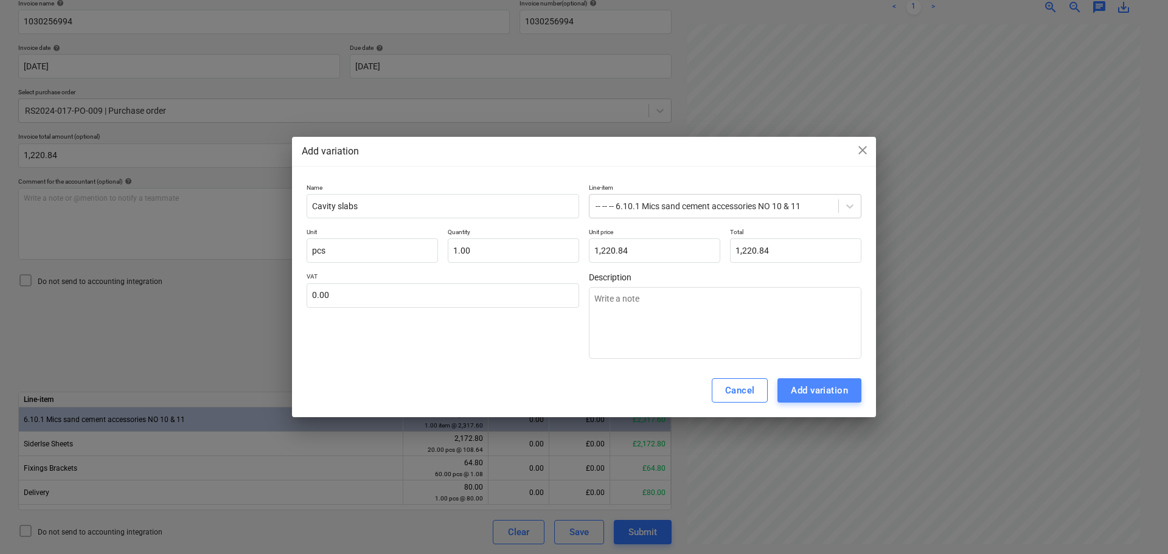
type textarea "x"
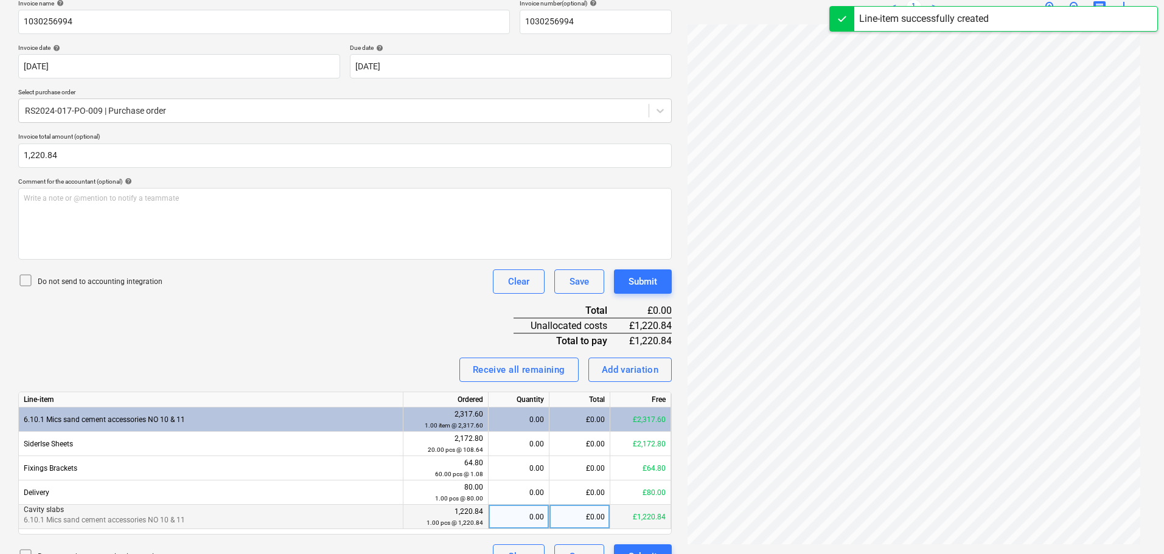
click at [578, 520] on div "£0.00" at bounding box center [579, 517] width 61 height 24
type input "1220.84"
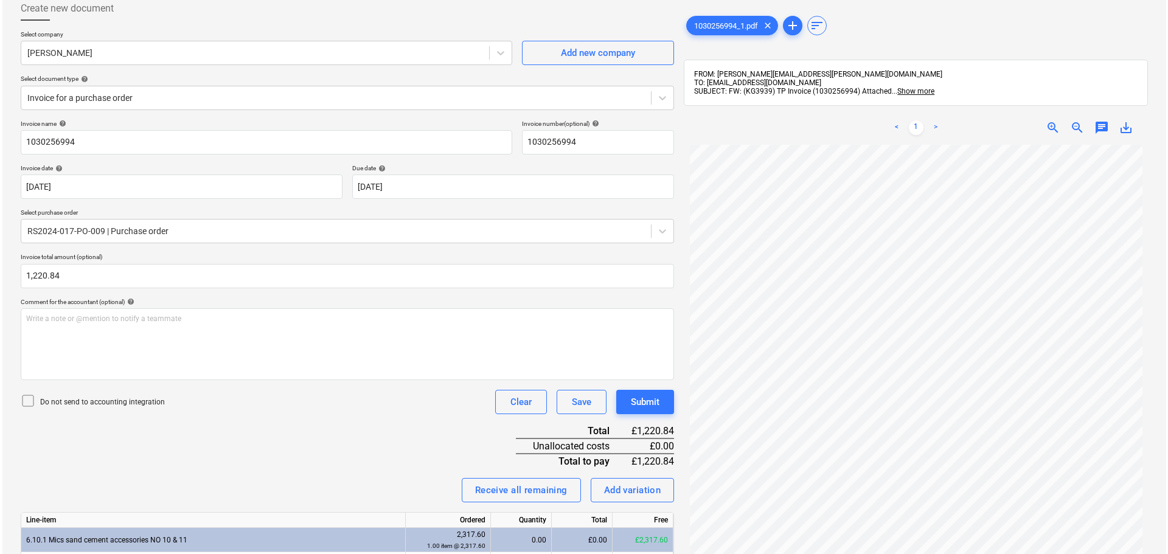
scroll to position [68, 0]
click at [655, 400] on div "Submit" at bounding box center [643, 404] width 29 height 16
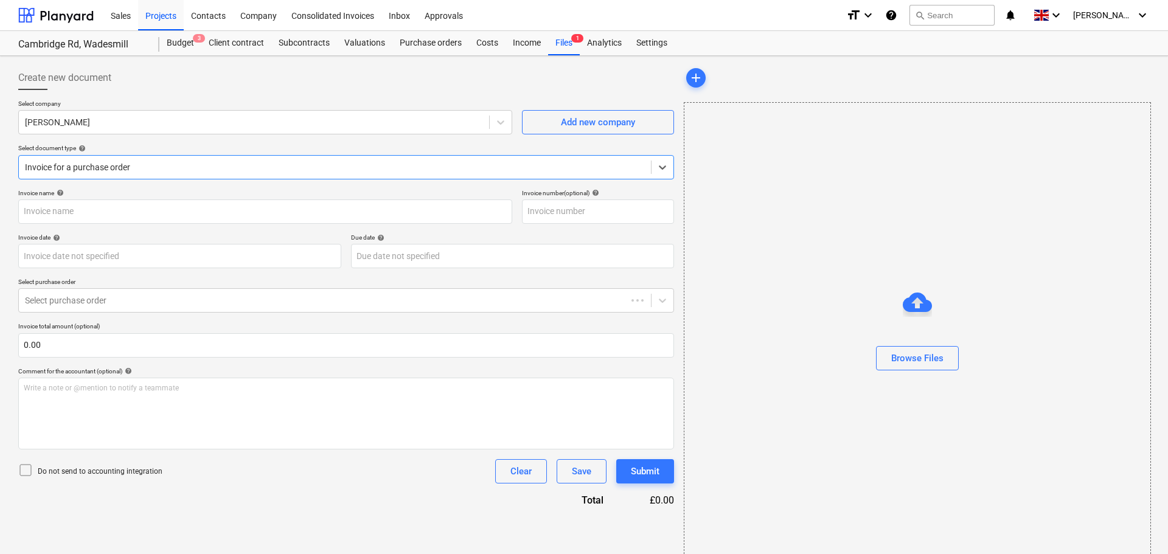
type input "1030258327"
type input "[DATE]"
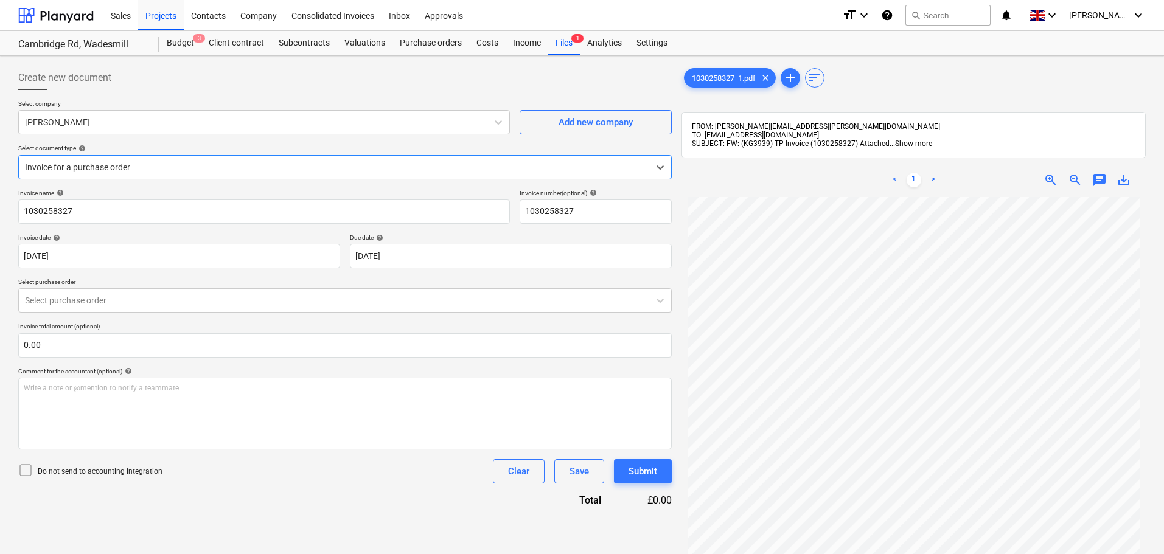
click at [123, 166] on div at bounding box center [334, 167] width 618 height 12
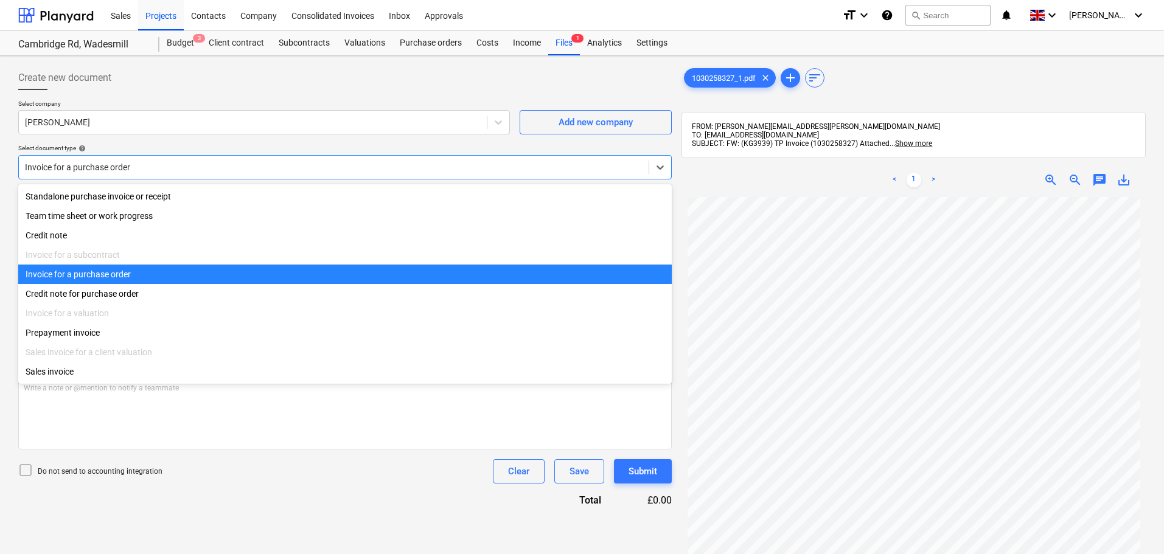
click at [106, 280] on div "Invoice for a purchase order" at bounding box center [345, 274] width 654 height 19
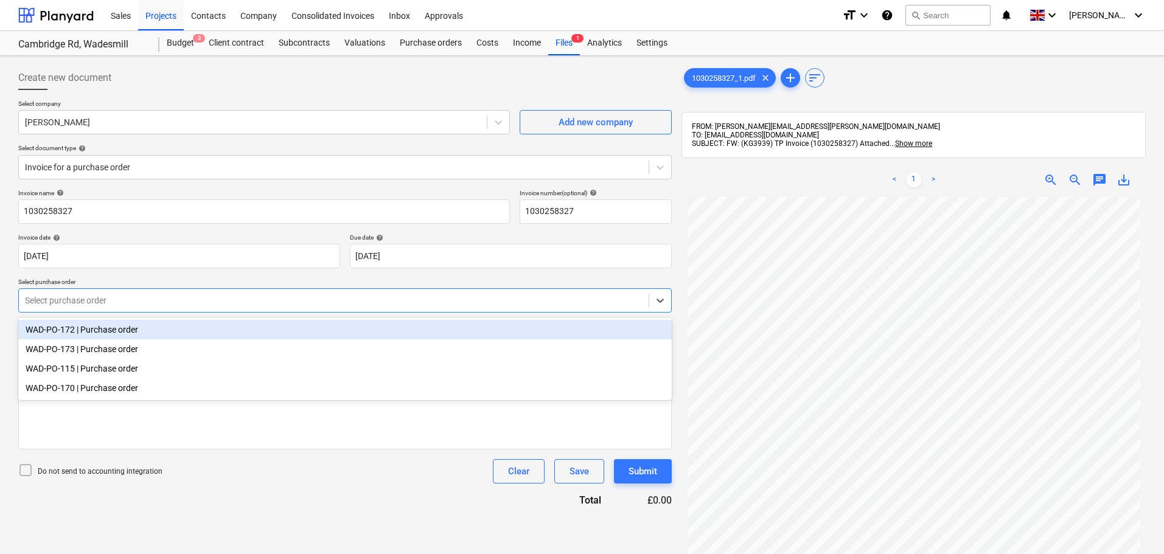
click at [94, 302] on div at bounding box center [334, 301] width 618 height 12
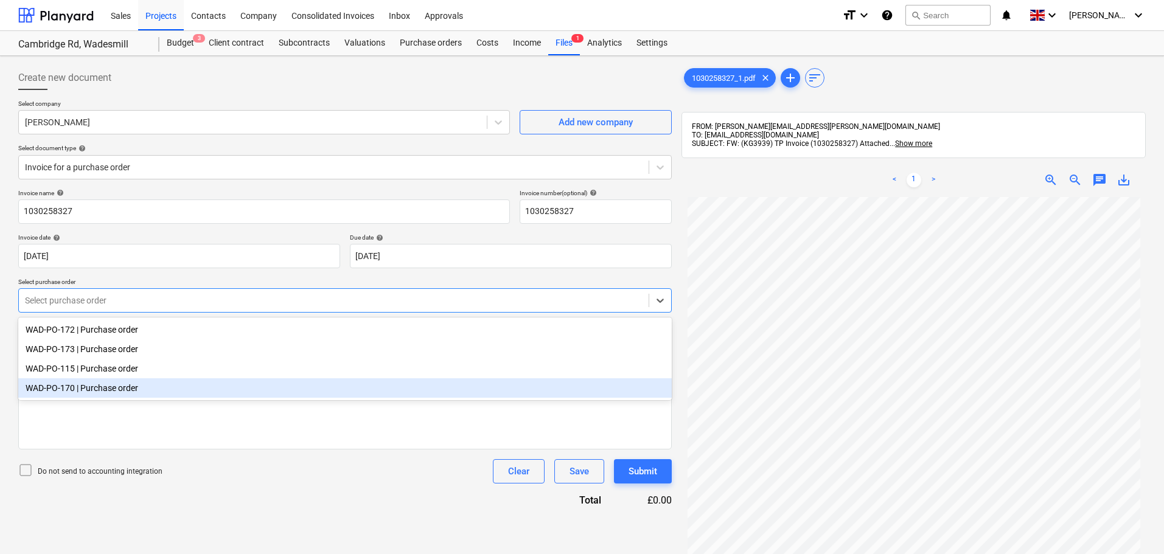
click at [96, 394] on div "WAD-PO-170 | Purchase order" at bounding box center [345, 387] width 654 height 19
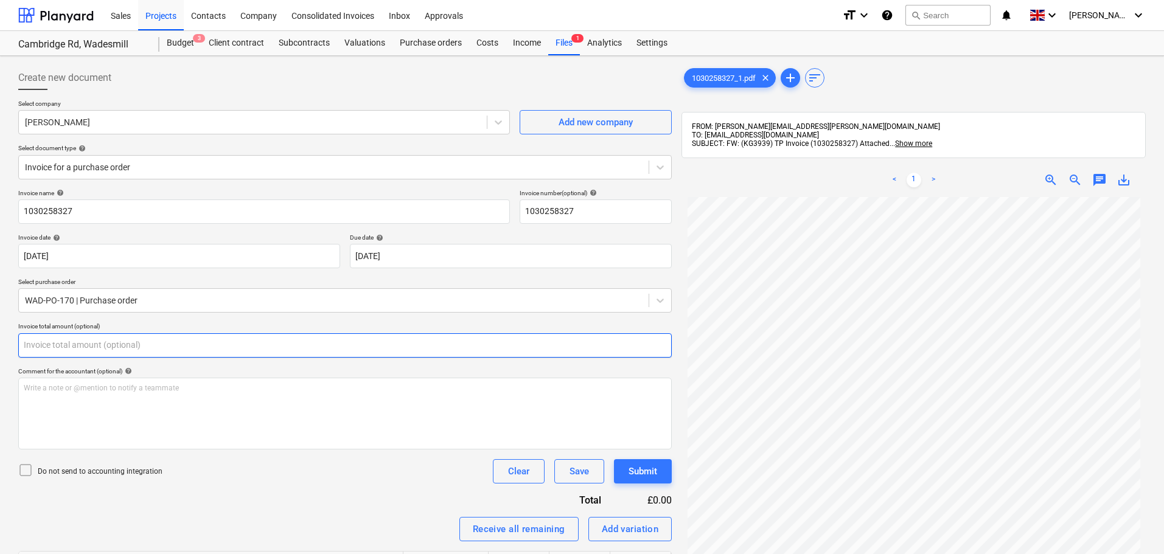
click at [108, 343] on input "text" at bounding box center [345, 345] width 654 height 24
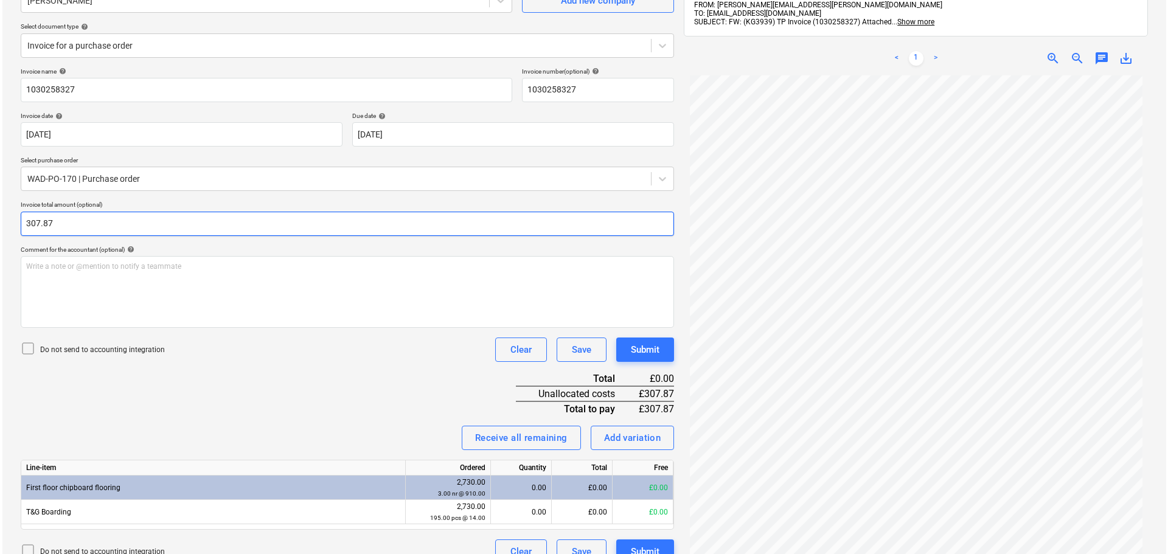
scroll to position [173, 0]
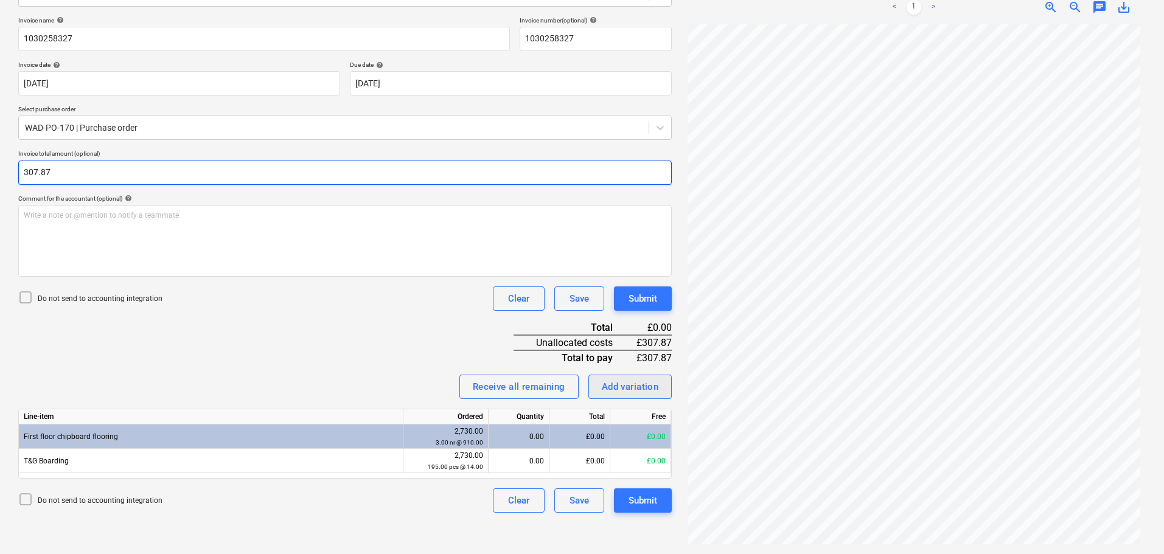
type input "307.87"
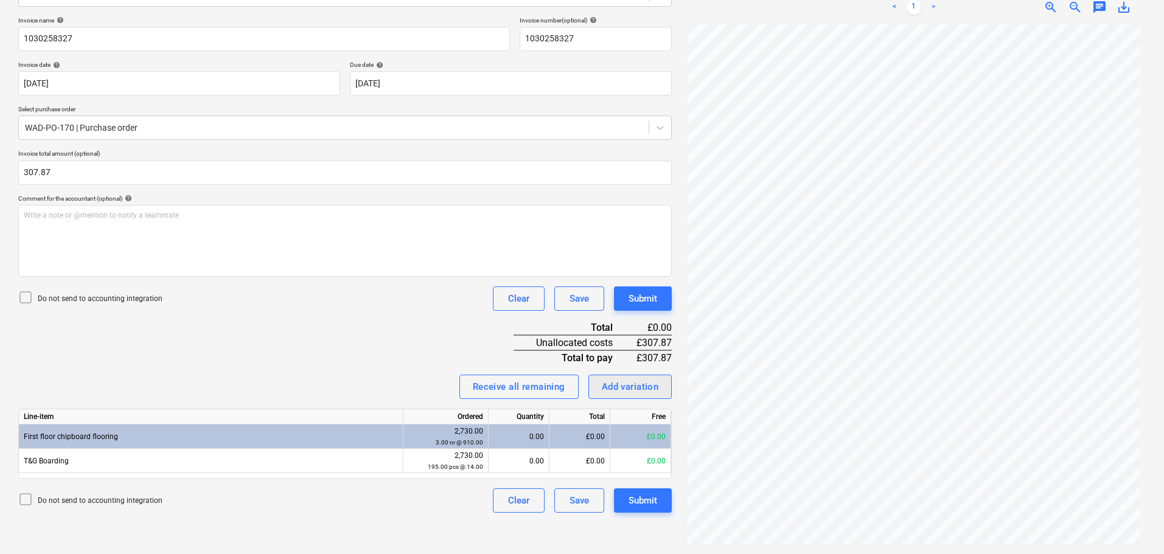
click at [632, 383] on div "Add variation" at bounding box center [630, 387] width 57 height 16
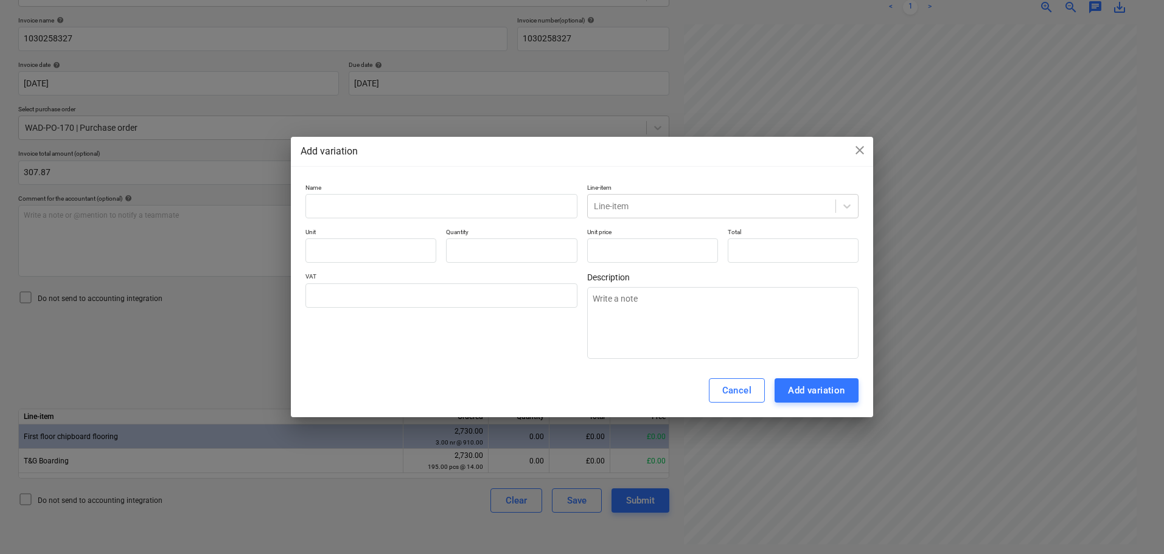
type input "0.00"
click at [755, 252] on input "text" at bounding box center [795, 251] width 131 height 24
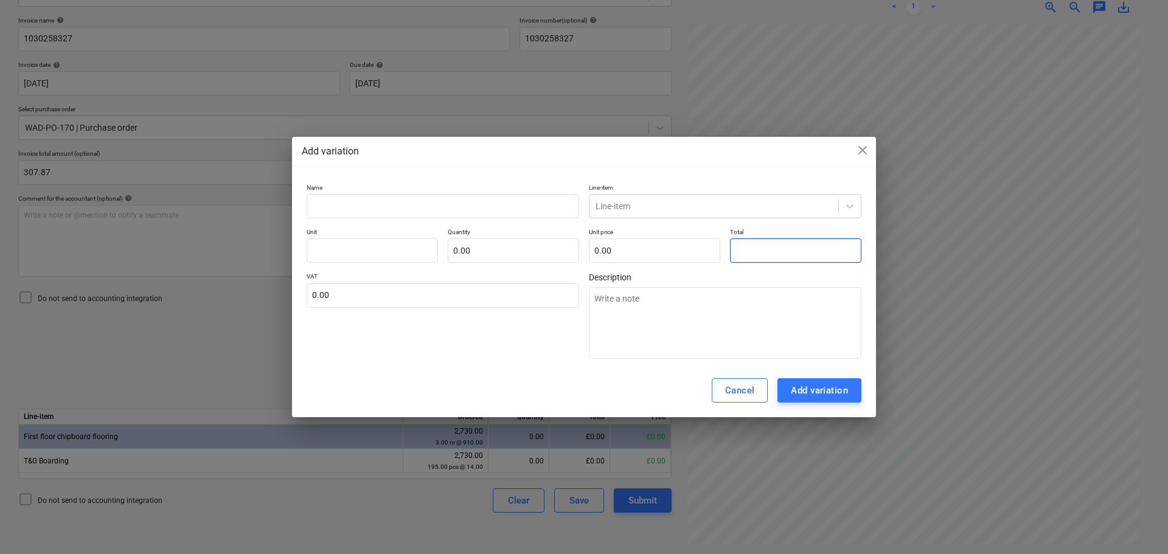
type input "pcs"
type input "3"
type textarea "x"
type input "1.00"
type input "3.00"
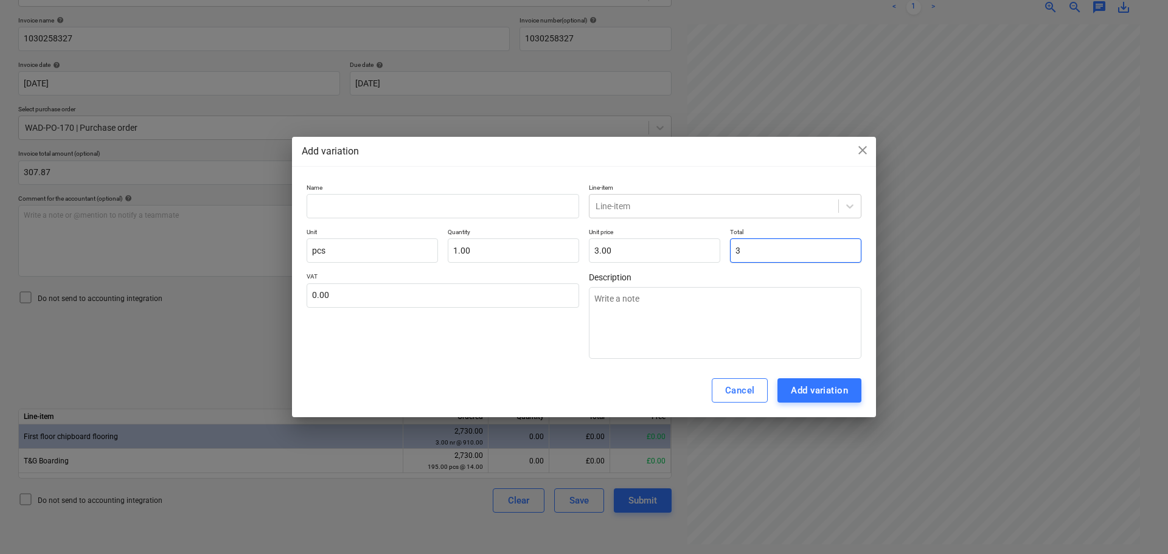
type input "30"
type textarea "x"
type input "30.00"
type input "307"
type textarea "x"
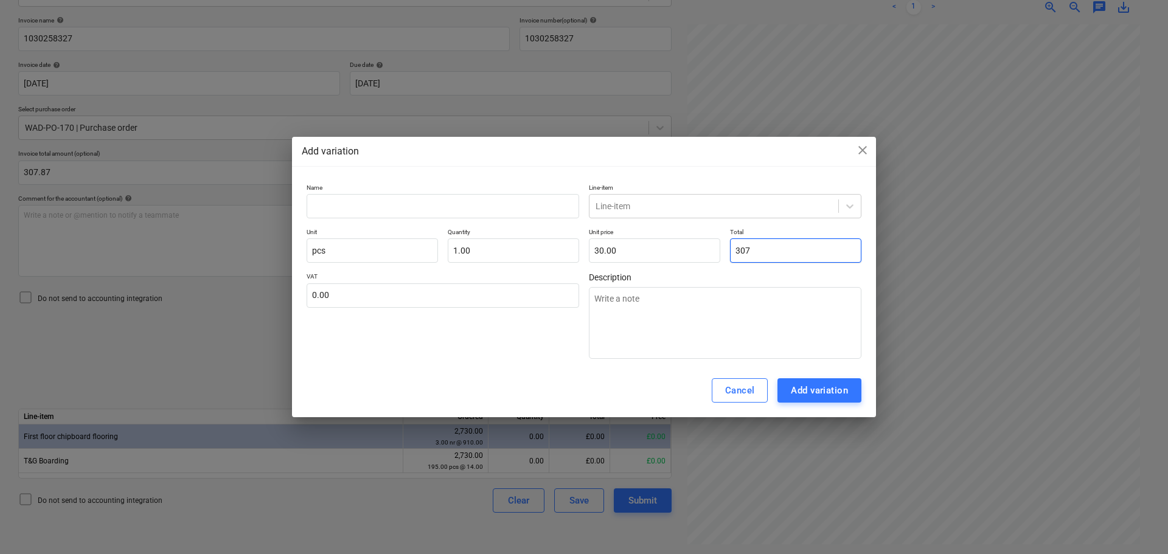
type input "307.00"
type input "307."
type textarea "x"
type input "307.8"
type textarea "x"
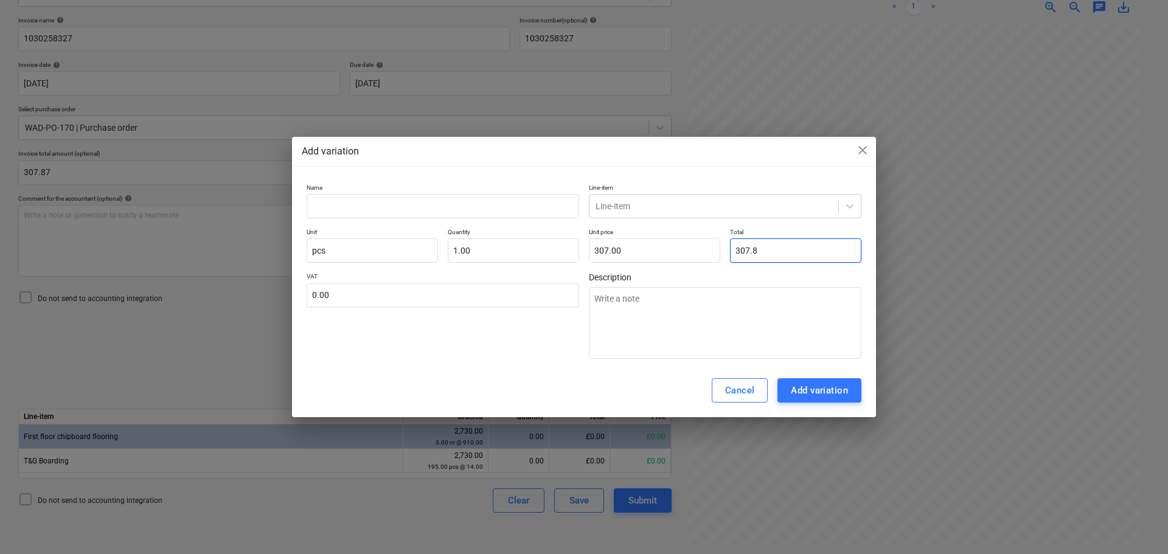
type input "307.80"
type input "307.87"
type textarea "x"
type input "307.87"
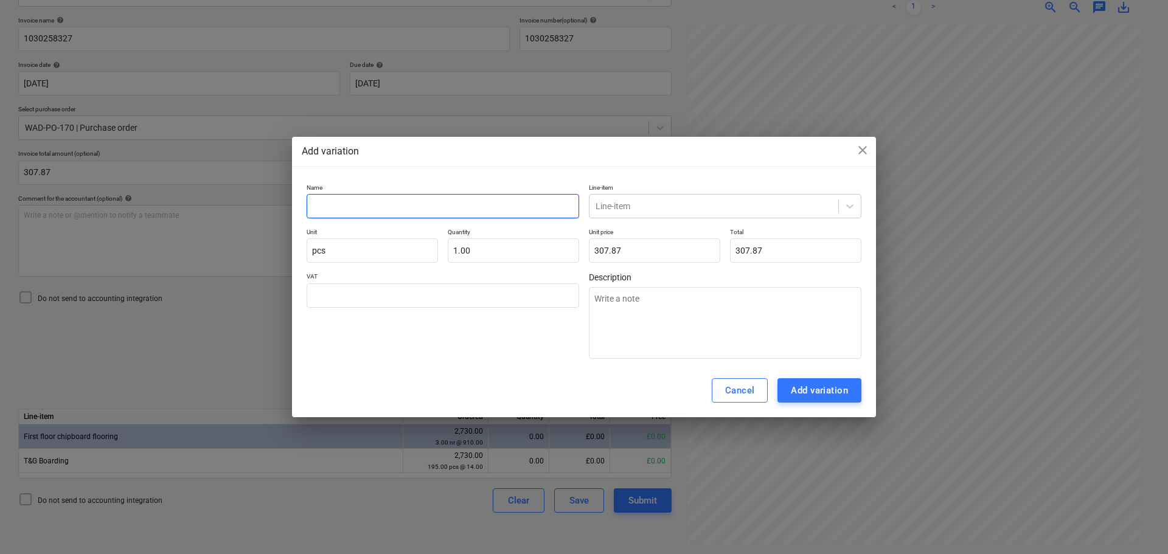
type input "0.00"
click at [341, 209] on input "text" at bounding box center [443, 206] width 273 height 24
type input "T"
type textarea "x"
type input "T&"
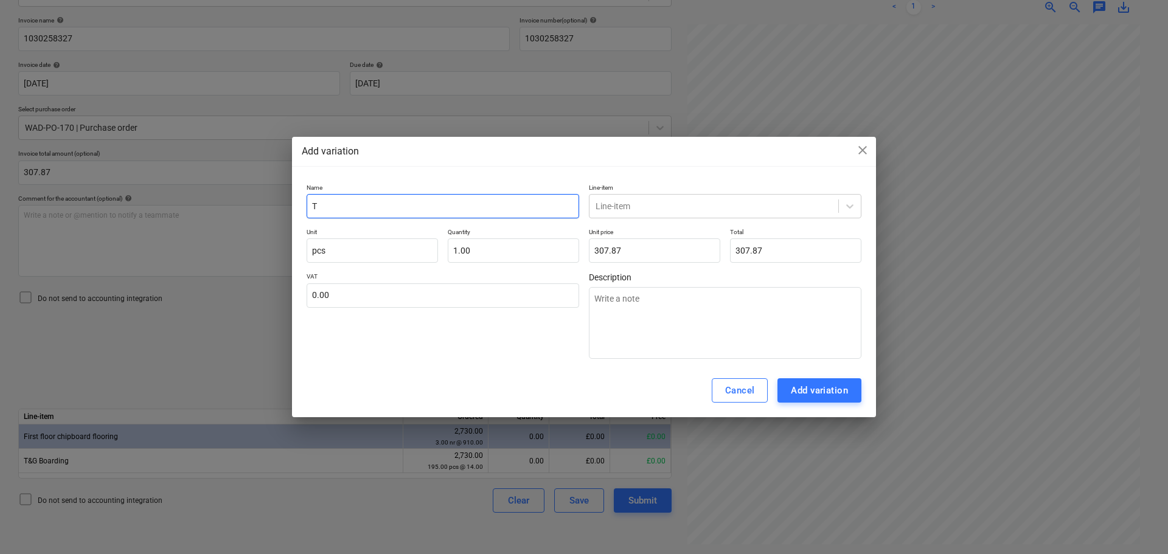
type textarea "x"
type input "T&G"
type textarea "x"
type input "T&G"
type textarea "x"
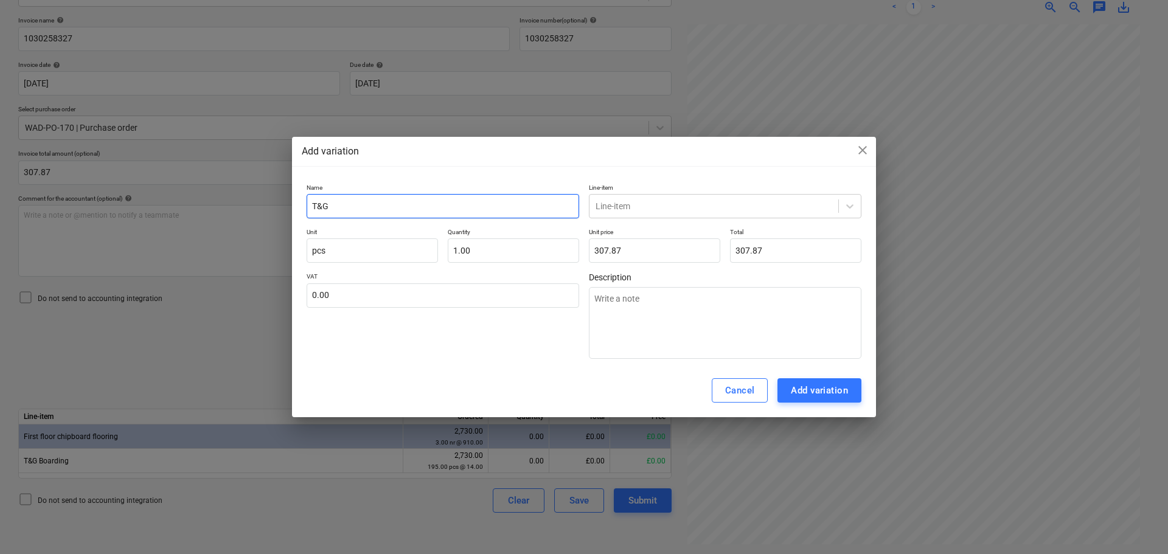
type input "T&G f"
type textarea "x"
type input "T&G fl"
type textarea "x"
type input "T&G flo"
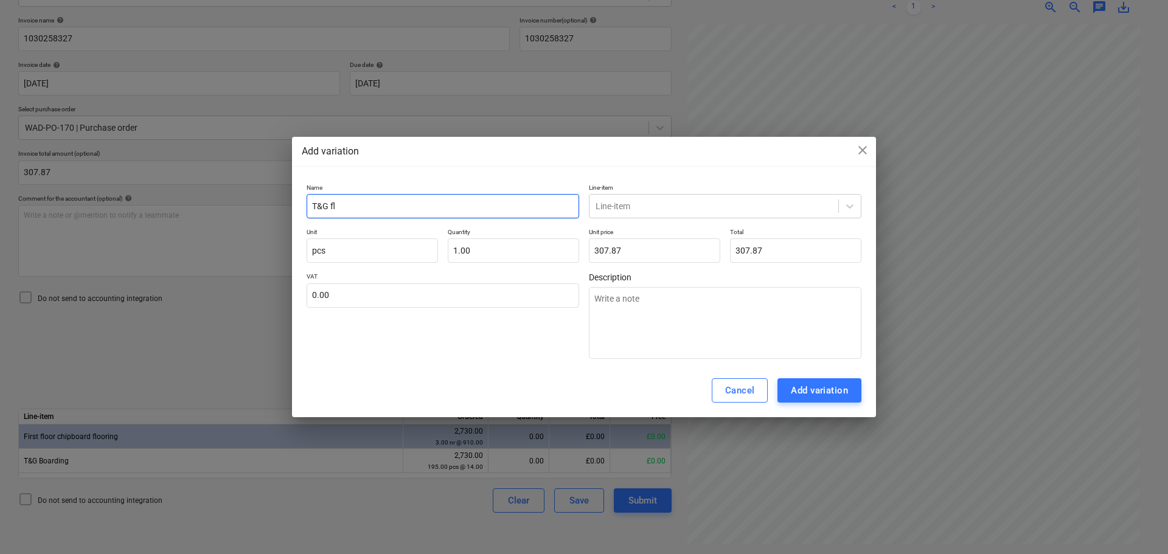
type textarea "x"
type input "T&G floo"
type textarea "x"
type input "T&G floor"
type textarea "x"
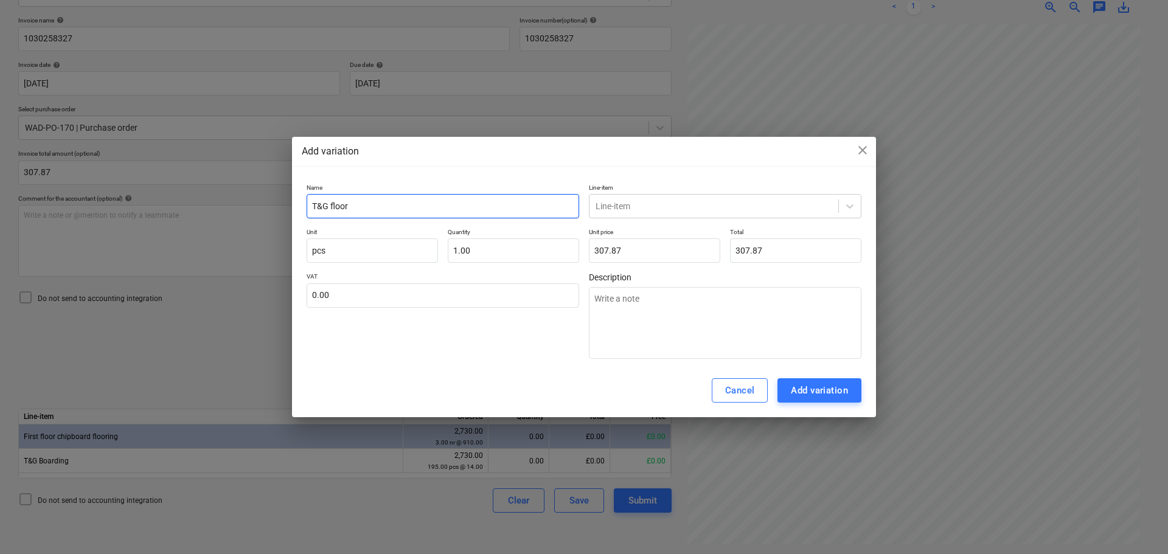
type input "T&G floori"
type textarea "x"
type input "T&G floorin"
type textarea "x"
type input "T&G flooring"
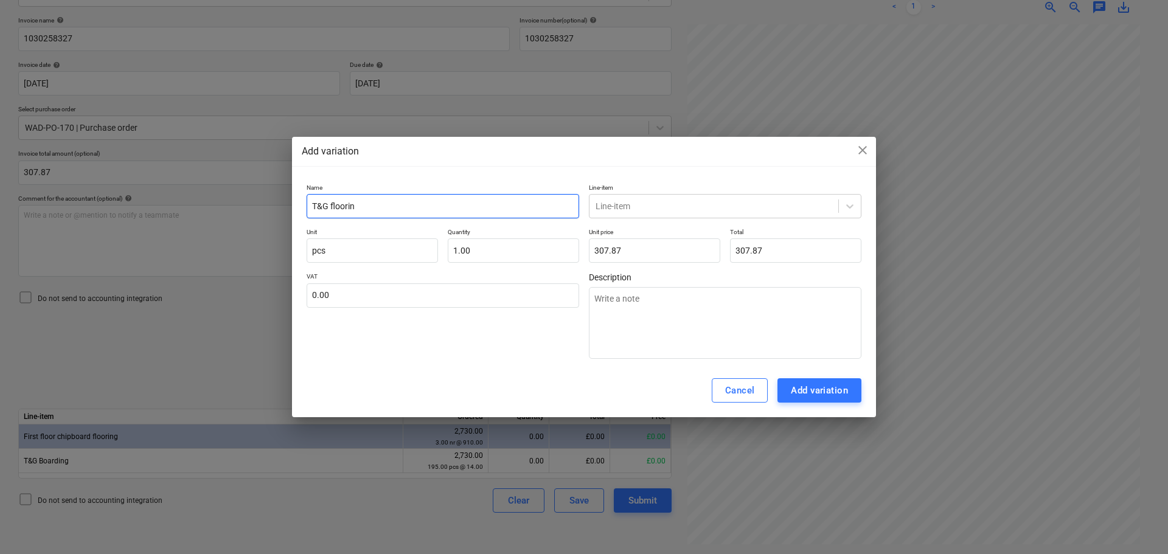
type textarea "x"
type input "T&G flooring"
type textarea "x"
type input "T&G flooring a"
type textarea "x"
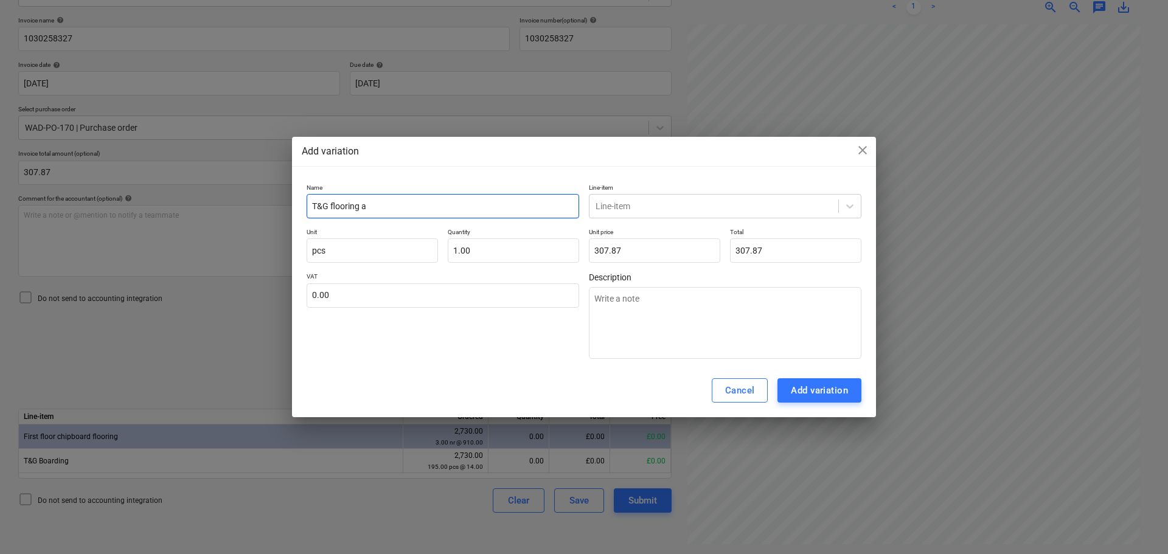
type input "T&G flooring an"
type textarea "x"
type input "T&G flooring and"
type textarea "x"
type input "T&G flooring and"
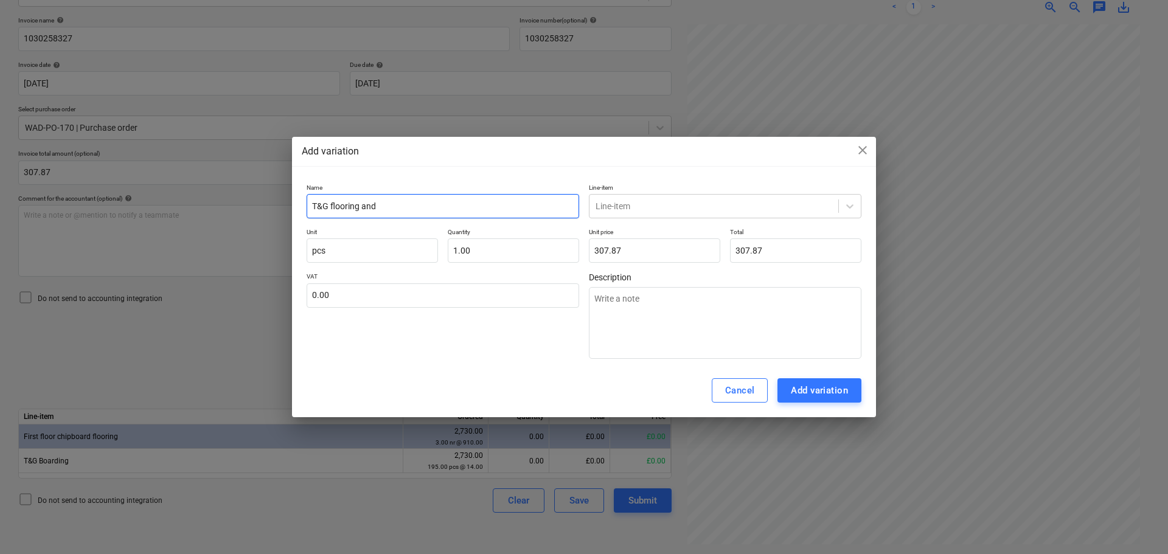
type textarea "x"
type input "T&G flooring and n"
type textarea "x"
type input "T&G flooring and no"
type textarea "x"
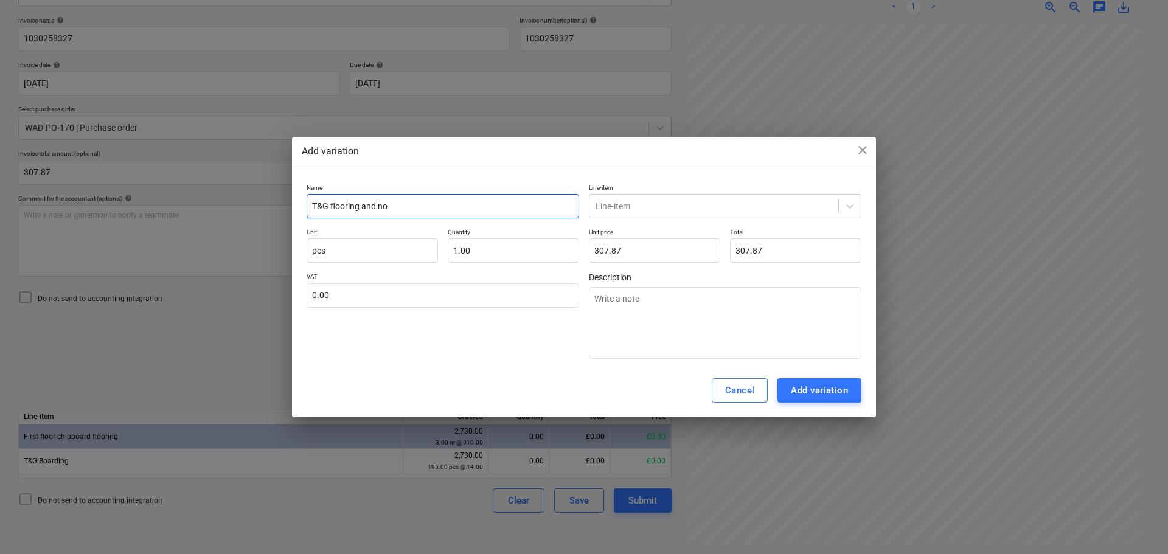
type input "T&G flooring and nog"
type textarea "x"
type input "T&G flooring and nogg"
type textarea "x"
type input "T&G flooring and noggi"
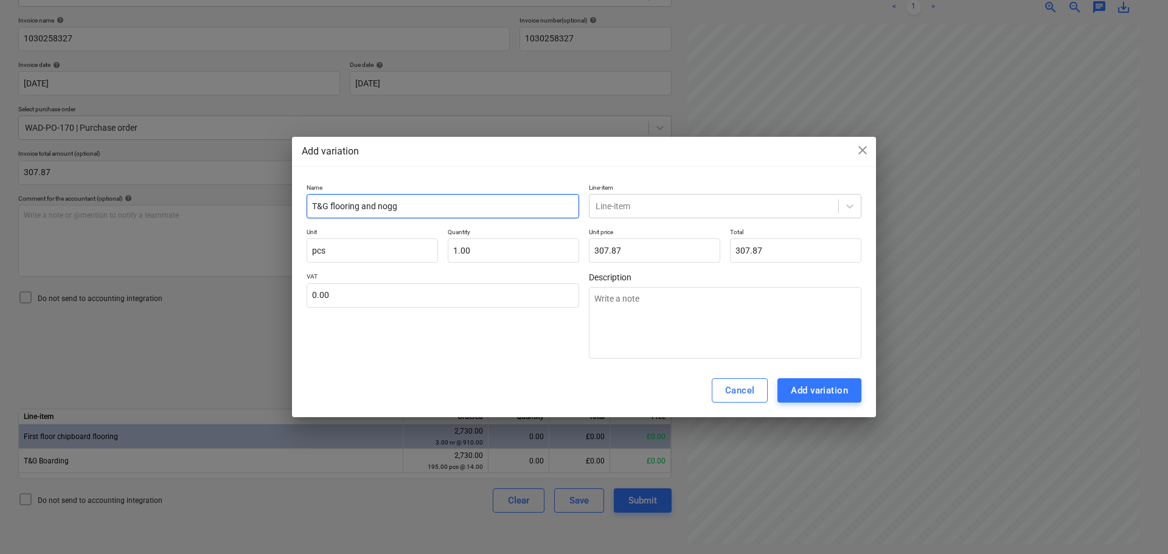
type textarea "x"
type input "T&G flooring and noggin"
type textarea "x"
type input "T&G flooring and nogging"
type textarea "x"
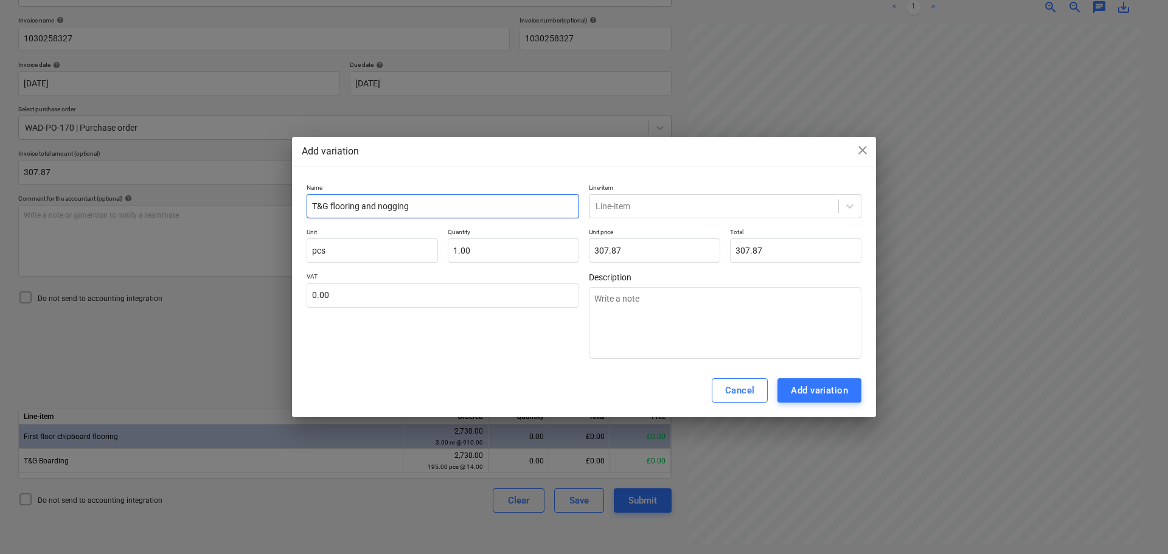
type input "T&G flooring and noggin"
type textarea "x"
type input "T&G flooring and noggins"
type textarea "x"
type input "T&G flooring and noggins"
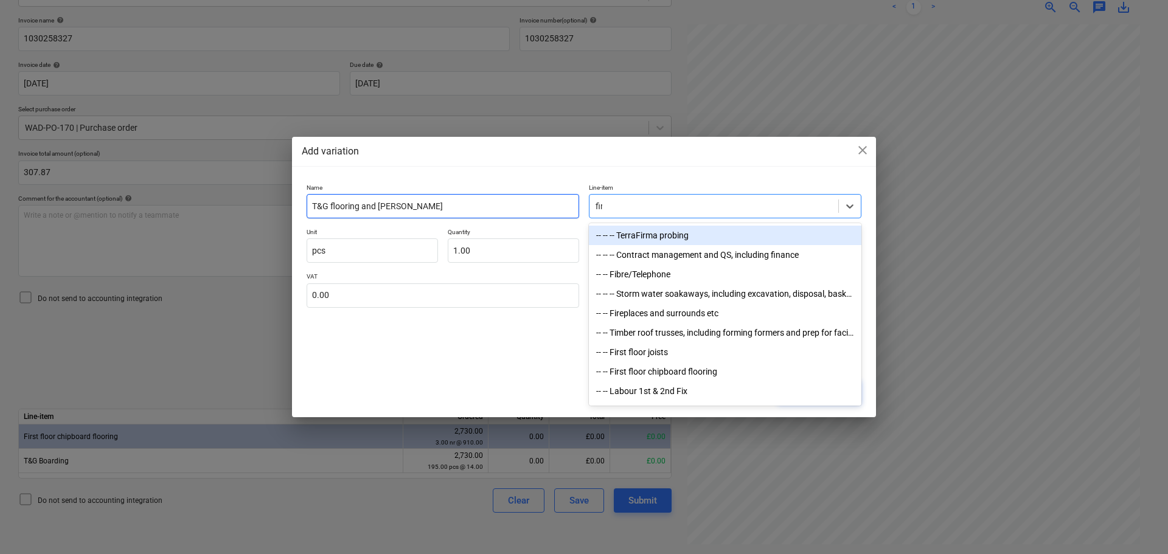
type input "firs"
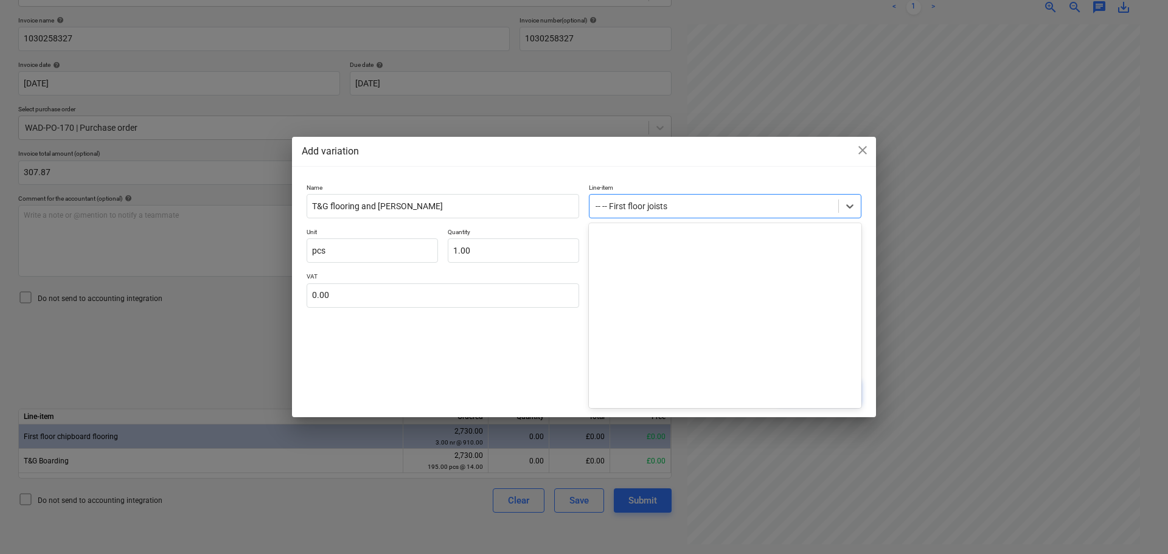
click at [668, 208] on div at bounding box center [714, 206] width 237 height 12
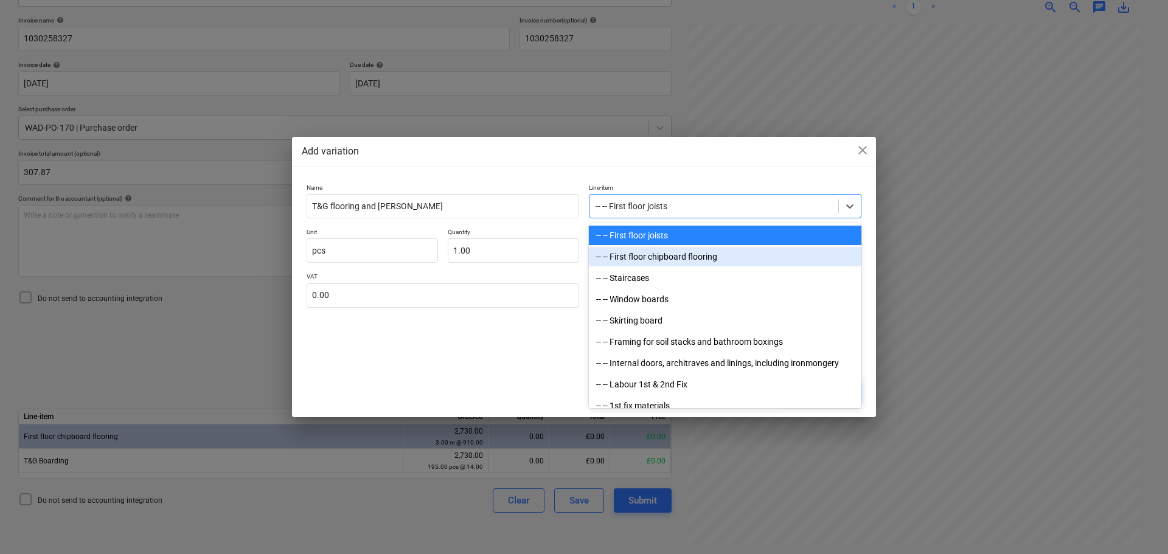
click at [666, 255] on div "-- -- First floor chipboard flooring" at bounding box center [725, 256] width 273 height 19
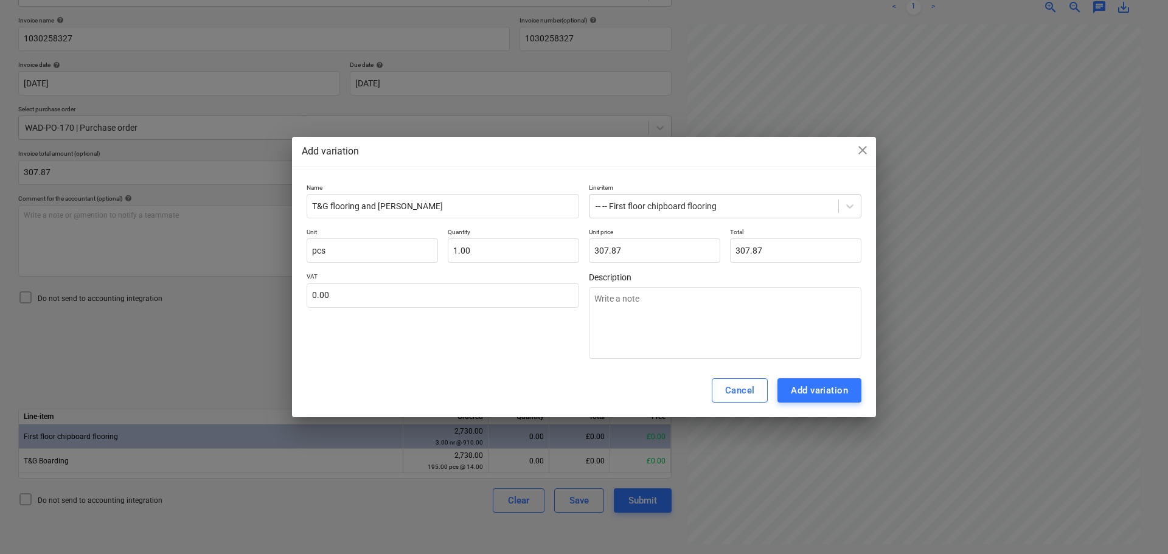
drag, startPoint x: 652, startPoint y: 398, endPoint x: 804, endPoint y: 406, distance: 152.4
click at [652, 398] on div "Cancel Add variation" at bounding box center [584, 391] width 584 height 54
click at [825, 392] on div "Add variation" at bounding box center [819, 391] width 57 height 16
type textarea "x"
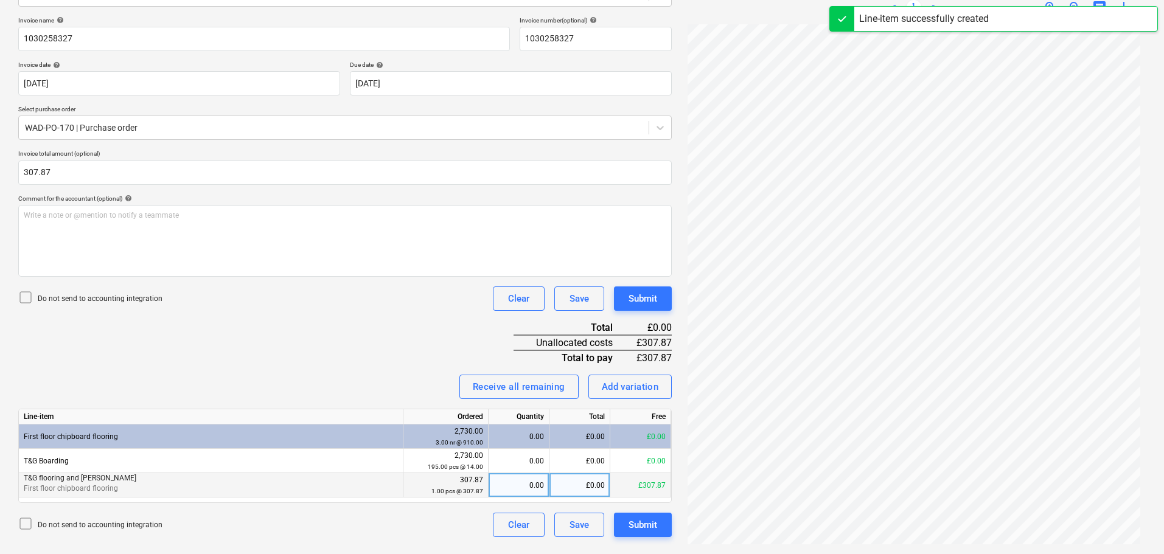
click at [576, 489] on div "£0.00" at bounding box center [579, 485] width 61 height 24
type input "307.87"
click at [631, 296] on div "Submit" at bounding box center [643, 299] width 29 height 16
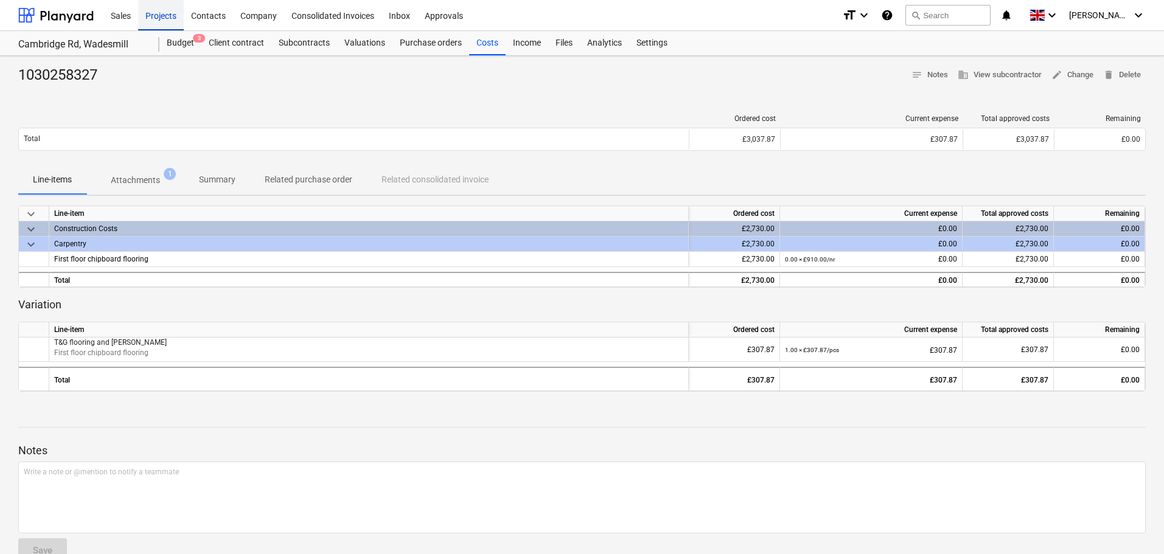
click at [159, 12] on div "Projects" at bounding box center [161, 14] width 46 height 31
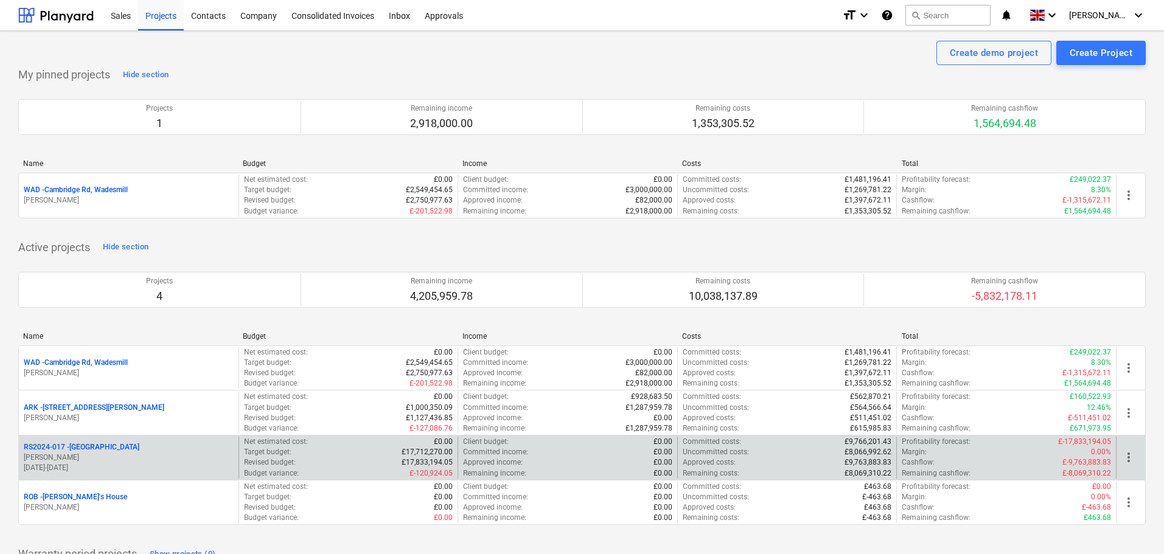
click at [87, 445] on p "RS2024-017 - [GEOGRAPHIC_DATA]" at bounding box center [82, 447] width 116 height 10
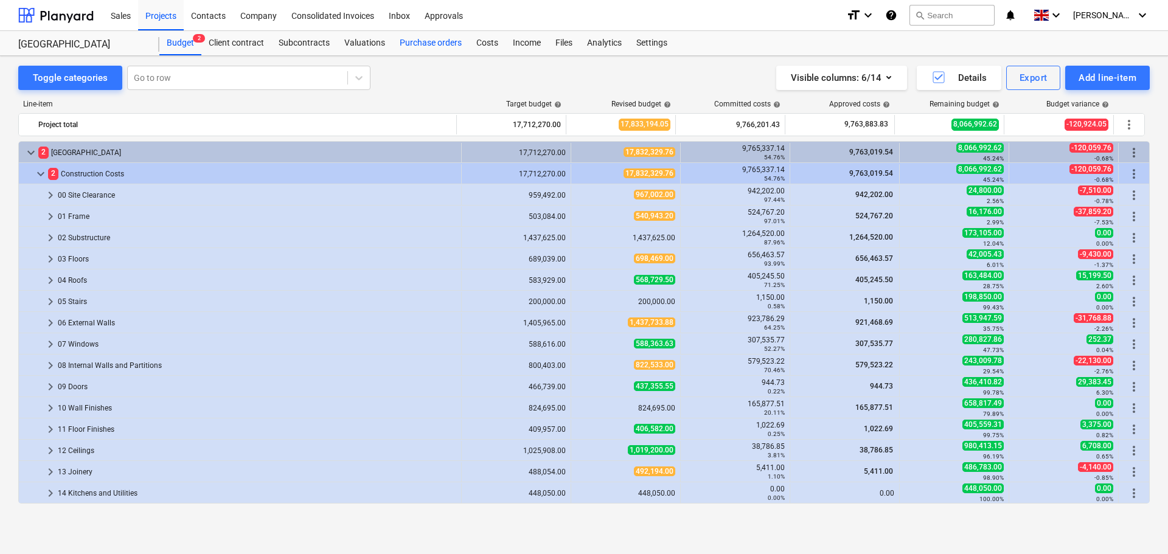
click at [422, 42] on div "Purchase orders" at bounding box center [430, 43] width 77 height 24
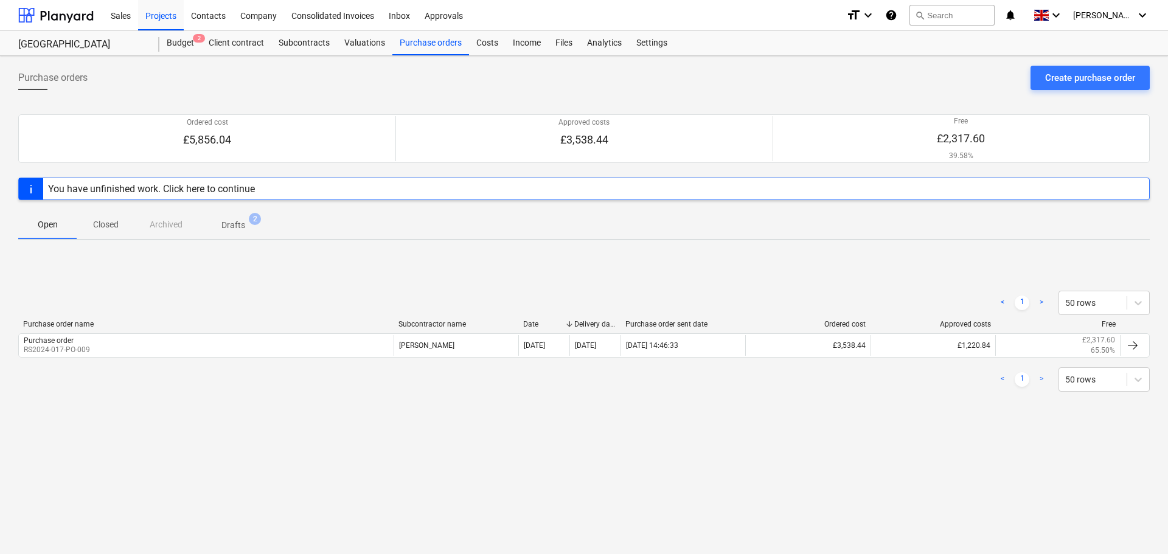
click at [94, 228] on p "Closed" at bounding box center [105, 224] width 29 height 13
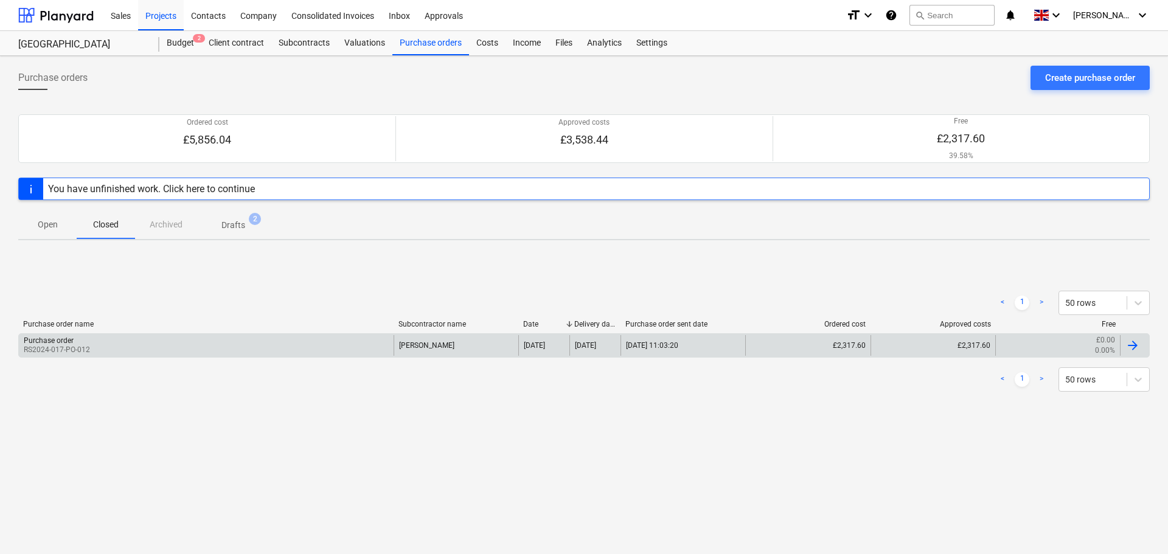
click at [117, 348] on div "Purchase order RS2024-017-PO-012" at bounding box center [206, 345] width 375 height 21
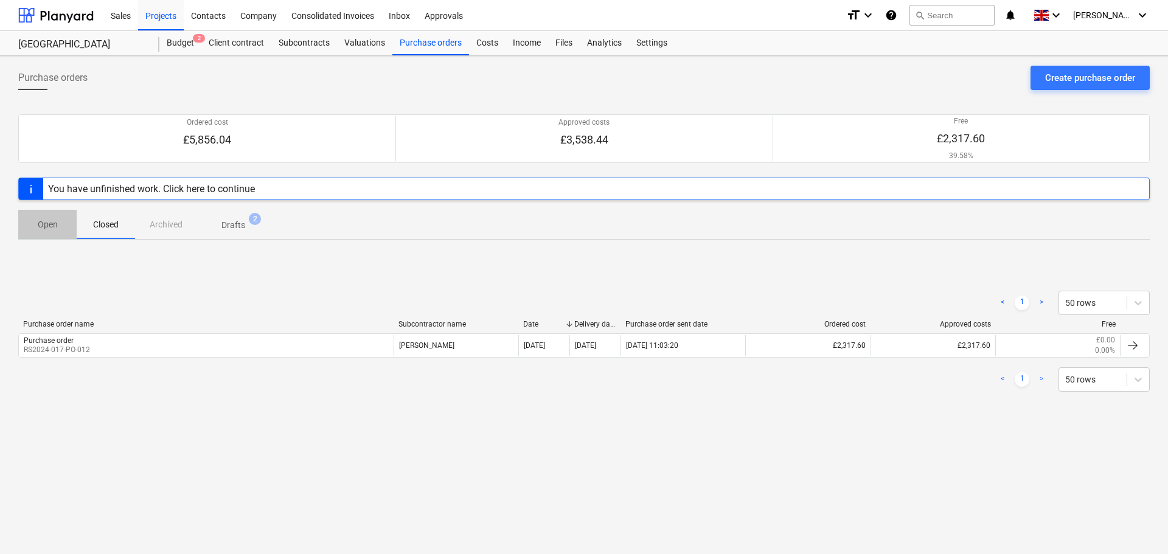
click at [54, 228] on p "Open" at bounding box center [47, 224] width 29 height 13
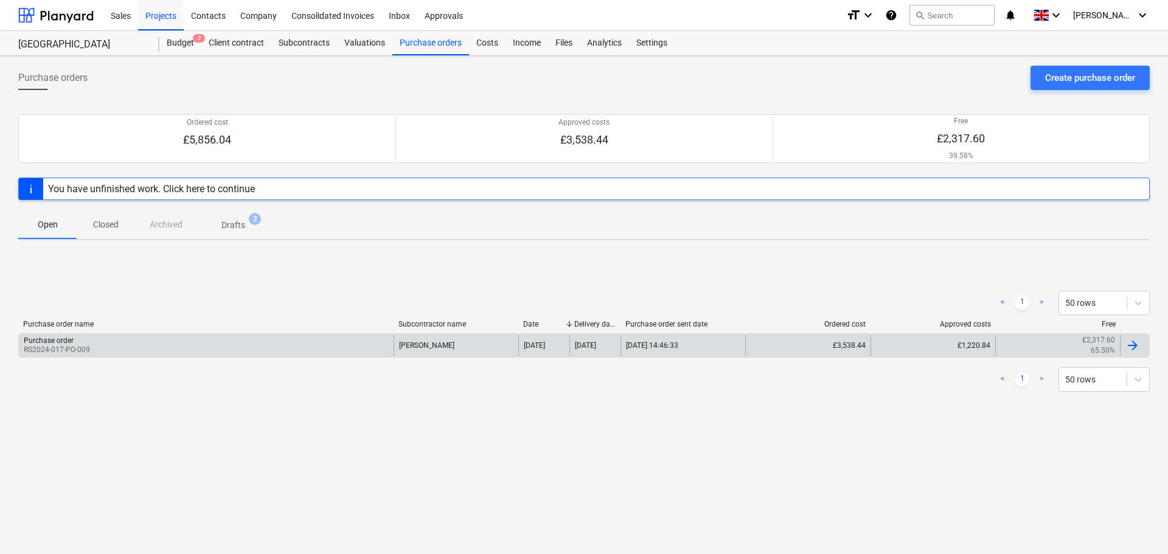
click at [97, 341] on div "Purchase order RS2024-017-PO-009" at bounding box center [206, 345] width 375 height 21
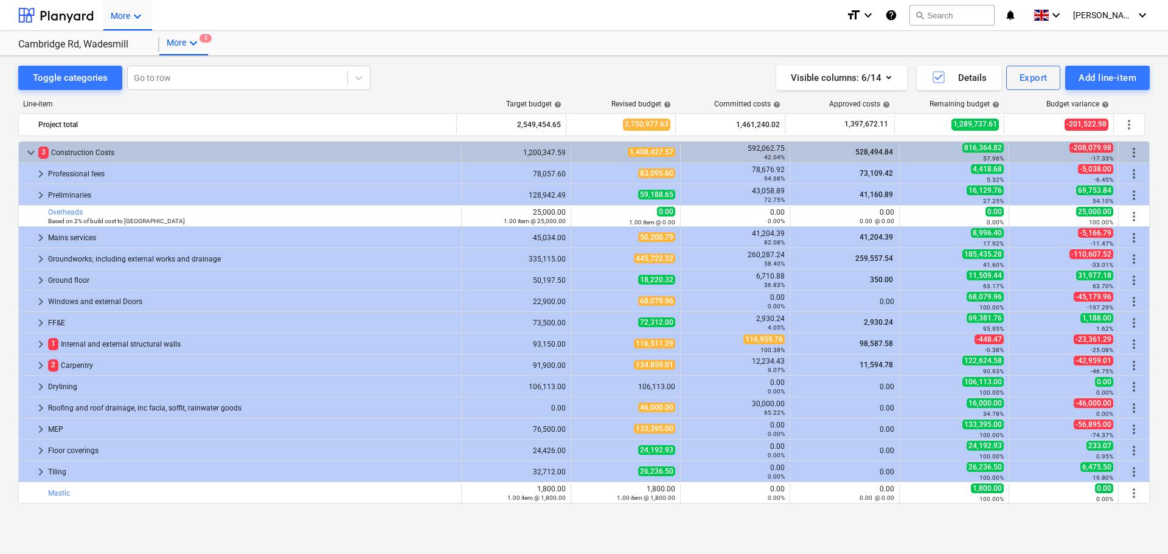
scroll to position [298, 0]
